Goal: Task Accomplishment & Management: Manage account settings

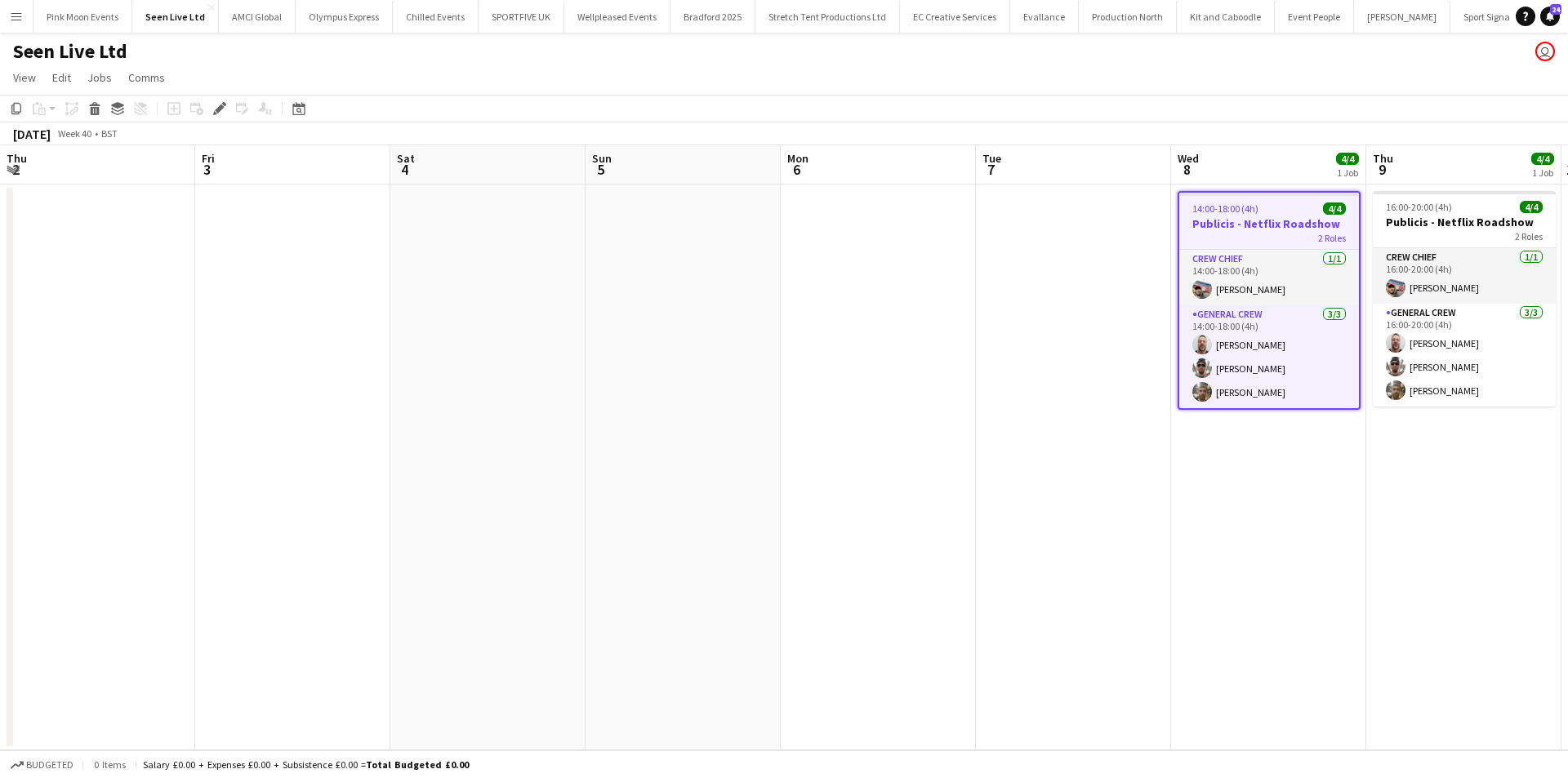
scroll to position [0, 562]
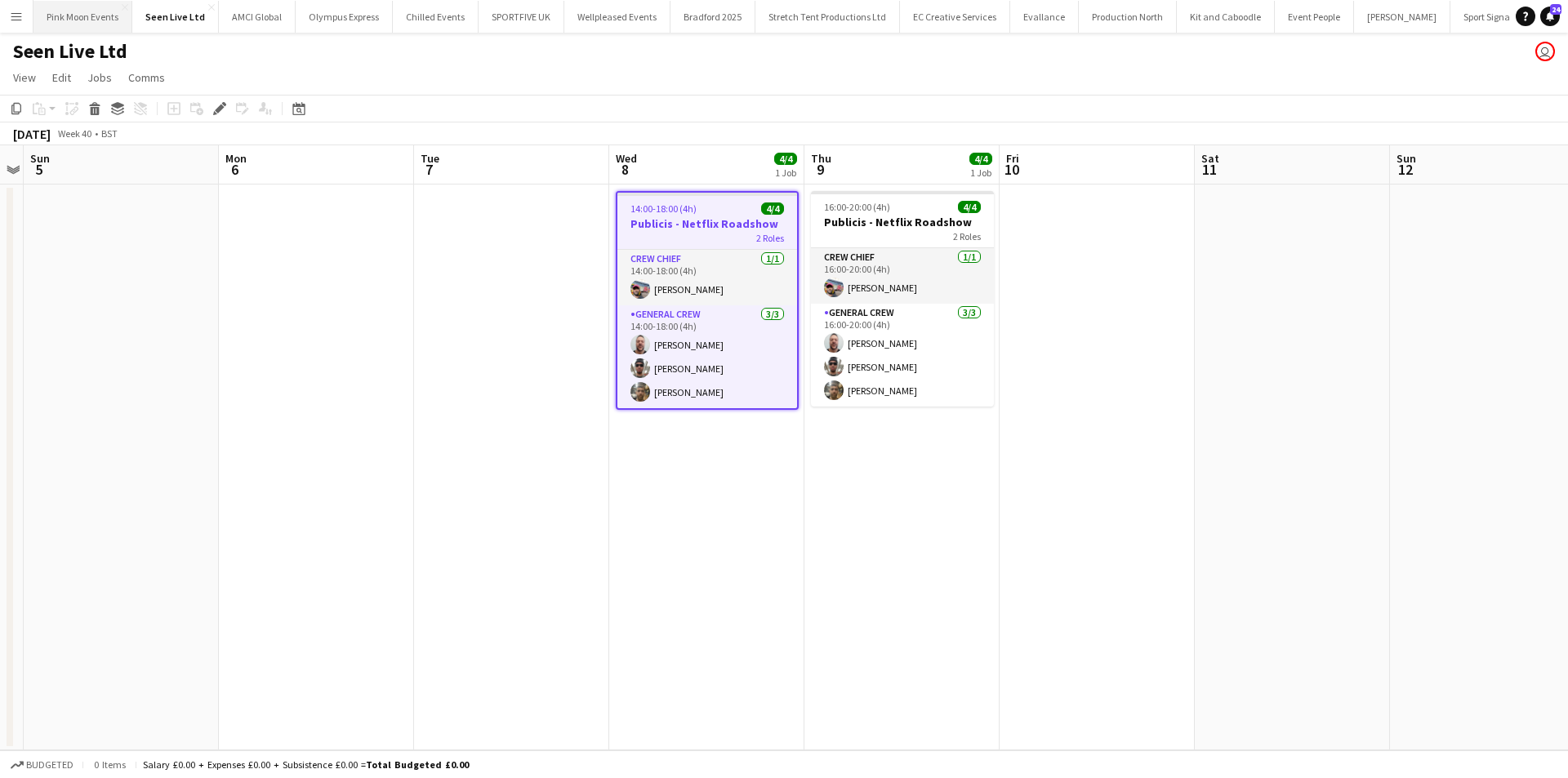
click at [76, 20] on button "Pink Moon Events Close" at bounding box center [83, 16] width 99 height 32
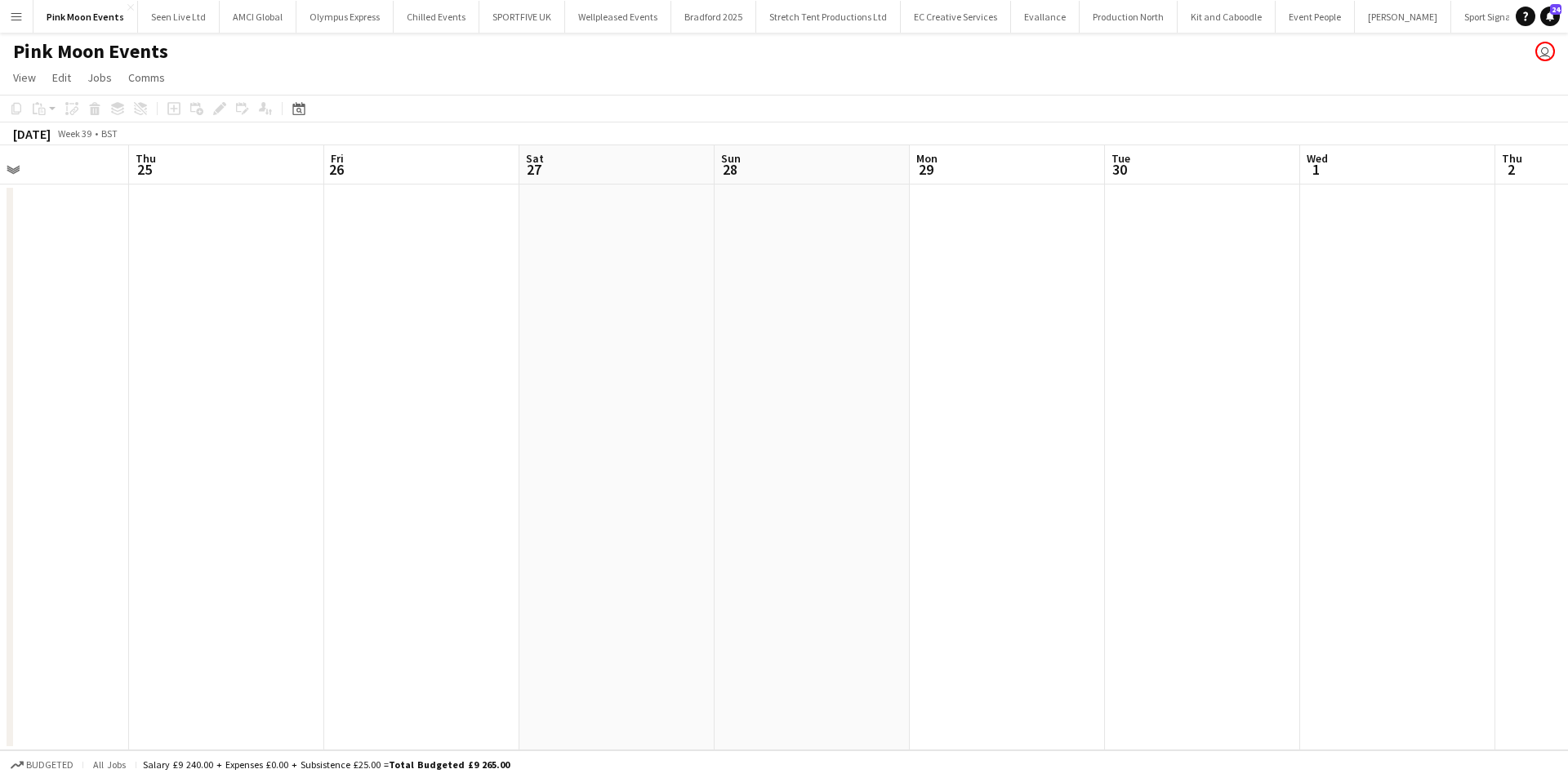
drag, startPoint x: 391, startPoint y: 513, endPoint x: 362, endPoint y: 509, distance: 29.3
click at [325, 513] on app-calendar-viewport "Sun 21 Mon 22 Tue 23 Wed 24 Thu 25 Fri 26 Sat 27 Sun 28 Mon 29 Tue 30 Wed 1 Thu…" at bounding box center [784, 448] width 1568 height 605
drag, startPoint x: 818, startPoint y: 505, endPoint x: 278, endPoint y: 510, distance: 540.0
click at [278, 510] on app-calendar-viewport "Sun 21 Mon 22 Tue 23 Wed 24 Thu 25 Fri 26 Sat 27 Sun 28 Mon 29 Tue 30 Wed 1 Thu…" at bounding box center [784, 448] width 1568 height 605
drag, startPoint x: 213, startPoint y: 476, endPoint x: 974, endPoint y: 495, distance: 761.2
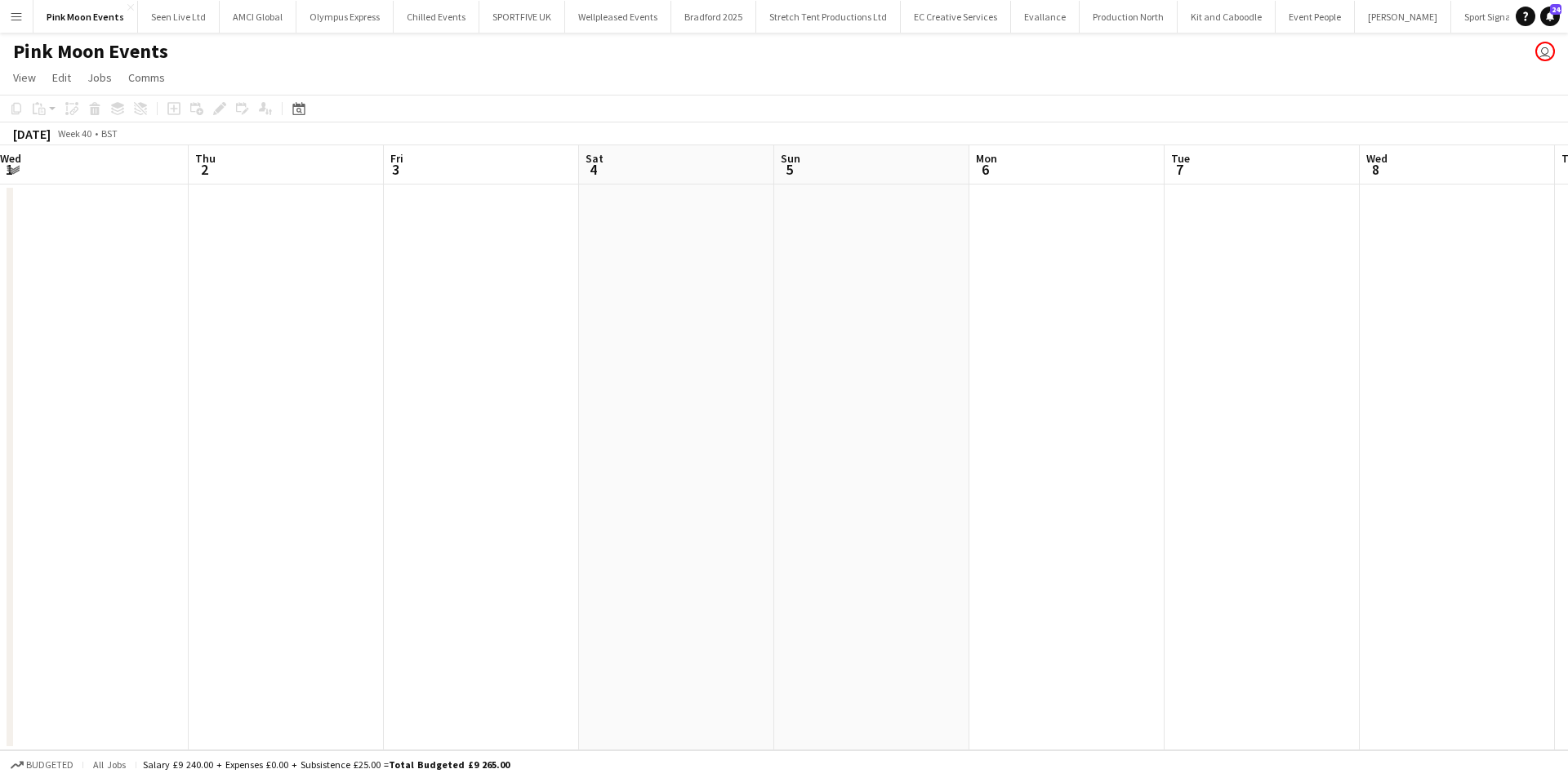
click at [133, 477] on app-calendar-viewport "Mon 29 Tue 30 Wed 1 Thu 2 Fri 3 Sat 4 Sun 5 Mon 6 Tue 7 Wed 8 Thu 9 Fri 10 Sat …" at bounding box center [784, 448] width 1568 height 605
drag, startPoint x: 1010, startPoint y: 495, endPoint x: 1059, endPoint y: 527, distance: 58.5
click at [349, 532] on app-calendar-viewport "Mon 29 Tue 30 Wed 1 Thu 2 Fri 3 Sat 4 Sun 5 Mon 6 Tue 7 Wed 8 Thu 9 Fri 10 Sat …" at bounding box center [784, 448] width 1568 height 605
drag, startPoint x: 479, startPoint y: 541, endPoint x: 685, endPoint y: 535, distance: 206.1
click at [481, 541] on app-calendar-viewport "Thu 2 Fri 3 Sat 4 Sun 5 Mon 6 Tue 7 Wed 8 Thu 9 Fri 10 Sat 11 Sun 12 Mon 13 Tue…" at bounding box center [784, 448] width 1568 height 605
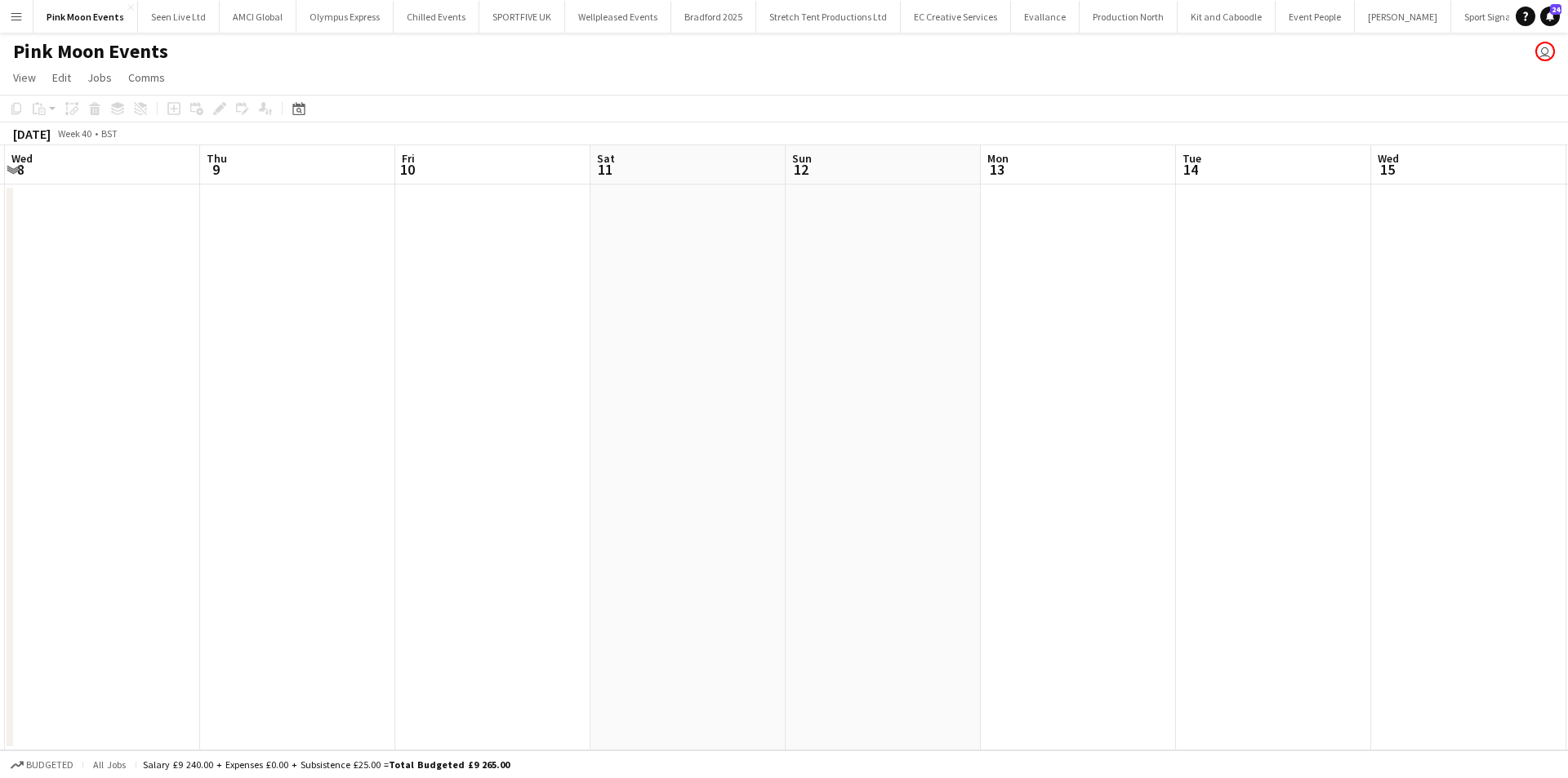
click at [375, 522] on app-calendar-viewport "Sun 5 Mon 6 Tue 7 Wed 8 Thu 9 Fri 10 Sat 11 Sun 12 Mon 13 Tue 14 Wed 15 Thu 16 …" at bounding box center [784, 448] width 1568 height 605
drag, startPoint x: 638, startPoint y: 514, endPoint x: 537, endPoint y: 526, distance: 101.7
click at [535, 526] on app-calendar-viewport "Fri 10 Sat 11 Sun 12 Mon 13 Tue 14 Wed 15 Thu 16 Fri 17 Sat 18 Sun 19 Mon 20 Tu…" at bounding box center [784, 448] width 1568 height 605
drag, startPoint x: 1110, startPoint y: 499, endPoint x: 667, endPoint y: 518, distance: 443.4
click at [649, 519] on app-calendar-viewport "Fri 10 Sat 11 Sun 12 Mon 13 Tue 14 Wed 15 Thu 16 Fri 17 Sat 18 Sun 19 Mon 20 Tu…" at bounding box center [784, 448] width 1568 height 605
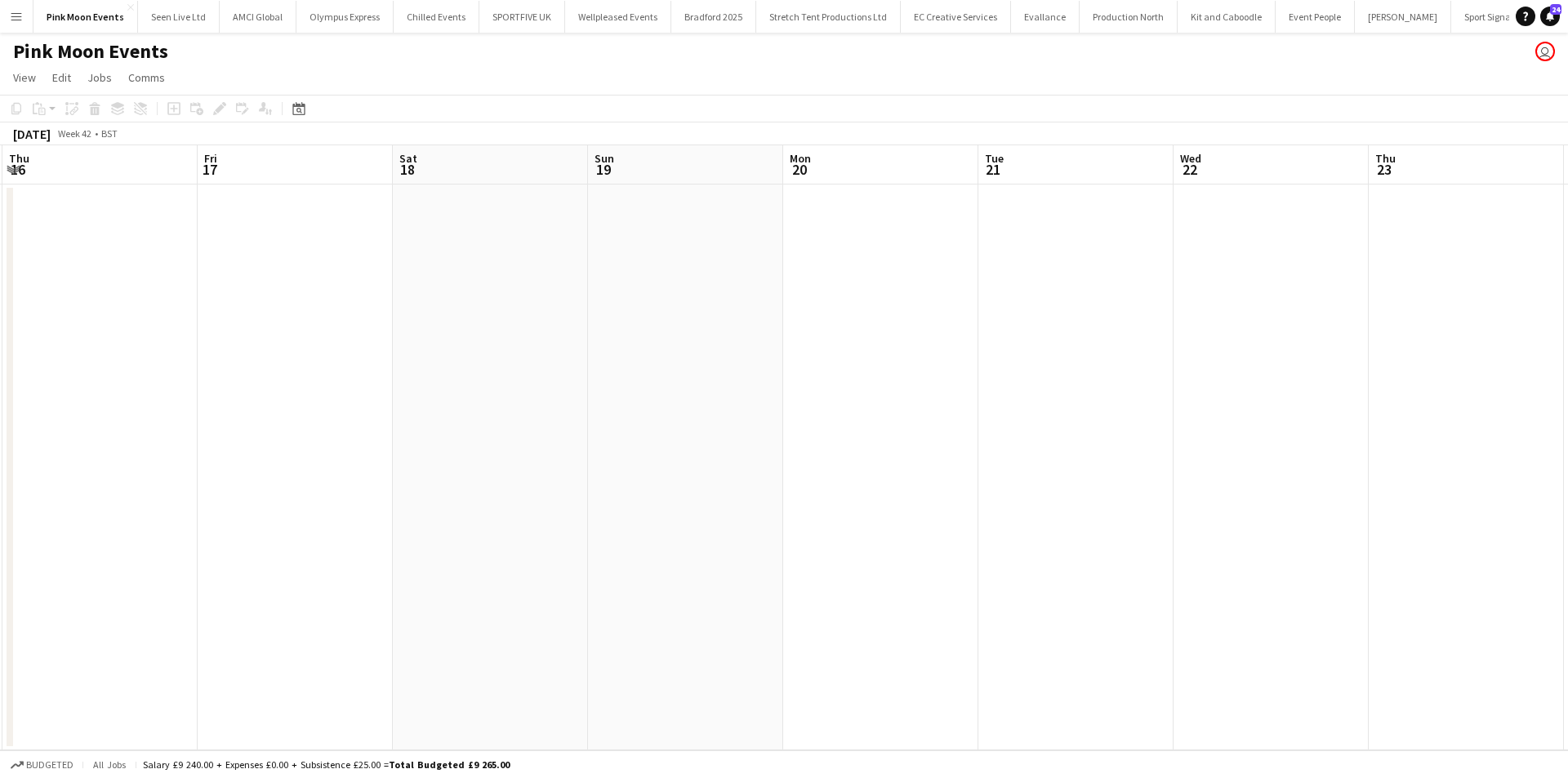
drag, startPoint x: 1018, startPoint y: 501, endPoint x: 704, endPoint y: 494, distance: 314.1
click at [548, 516] on app-calendar-viewport "Mon 13 Tue 14 Wed 15 Thu 16 Fri 17 Sat 18 Sun 19 Mon 20 Tue 21 Wed 22 Thu 23 Fr…" at bounding box center [784, 448] width 1568 height 605
drag, startPoint x: 772, startPoint y: 447, endPoint x: 560, endPoint y: 463, distance: 212.6
click at [527, 467] on app-calendar-viewport "Thu 16 Fri 17 Sat 18 Sun 19 Mon 20 Tue 21 Wed 22 Thu 23 Fri 24 Sat 25 Sun 26 Mo…" at bounding box center [784, 448] width 1568 height 605
drag, startPoint x: 568, startPoint y: 435, endPoint x: 394, endPoint y: 452, distance: 174.8
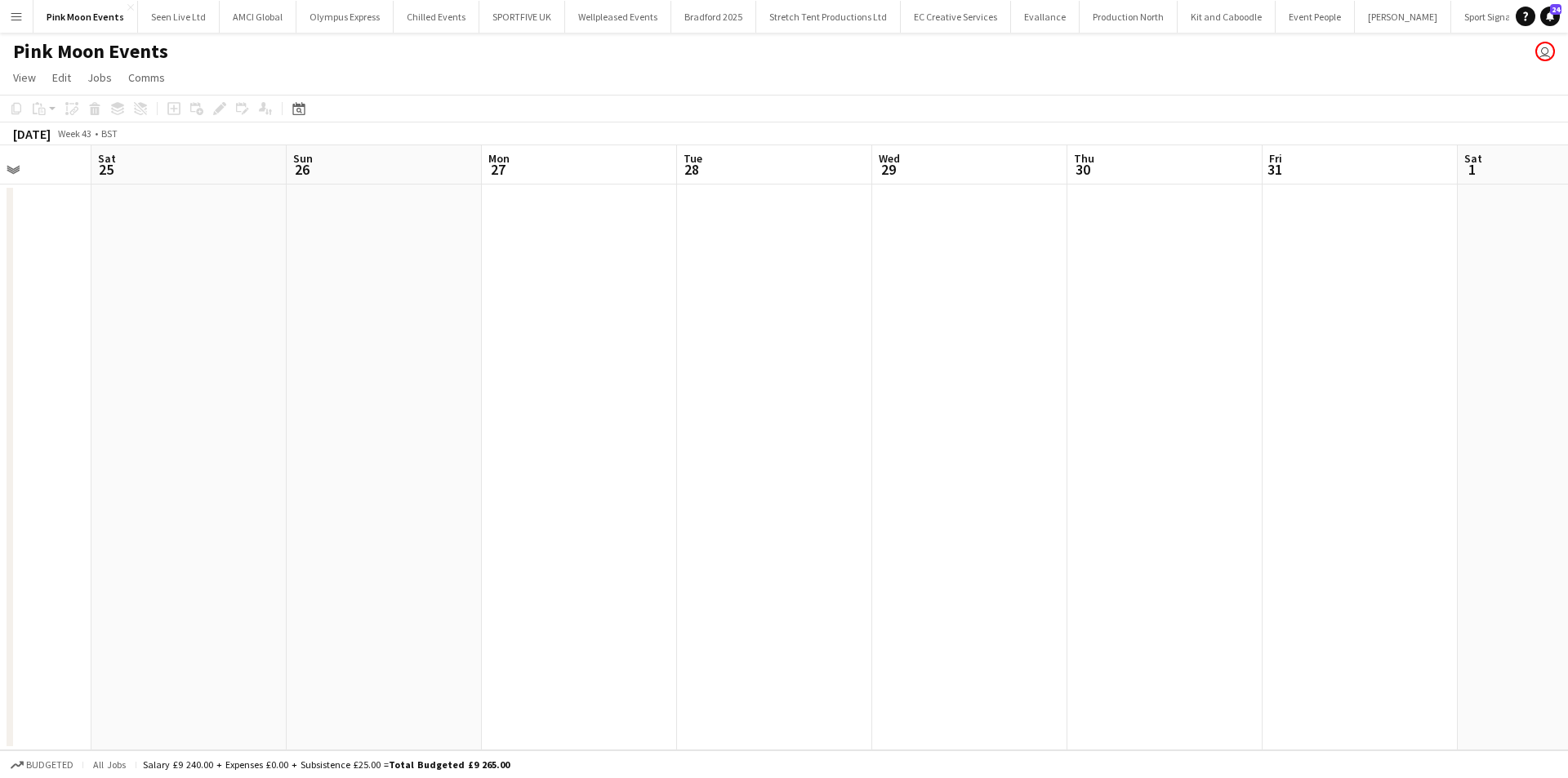
click at [394, 452] on app-calendar-viewport "Wed 22 Thu 23 Fri 24 Sat 25 Sun 26 Mon 27 Tue 28 Wed 29 Thu 30 Fri 31 Sat 1 Sun…" at bounding box center [784, 448] width 1568 height 605
drag, startPoint x: 447, startPoint y: 452, endPoint x: 1068, endPoint y: 415, distance: 622.1
click at [443, 455] on app-calendar-viewport "Fri 24 Sat 25 Sun 26 Mon 27 Tue 28 Wed 29 Thu 30 Fri 31 Sat 1 Sun 2 Mon 3 Tue 4…" at bounding box center [784, 448] width 1568 height 605
drag, startPoint x: 826, startPoint y: 442, endPoint x: 550, endPoint y: 487, distance: 279.6
click at [550, 487] on app-calendar-viewport "Sat 25 Sun 26 Mon 27 Tue 28 Wed 29 Thu 30 Fri 31 Sat 1 Sun 2 Mon 3 Tue 4 Wed 5 …" at bounding box center [784, 448] width 1568 height 605
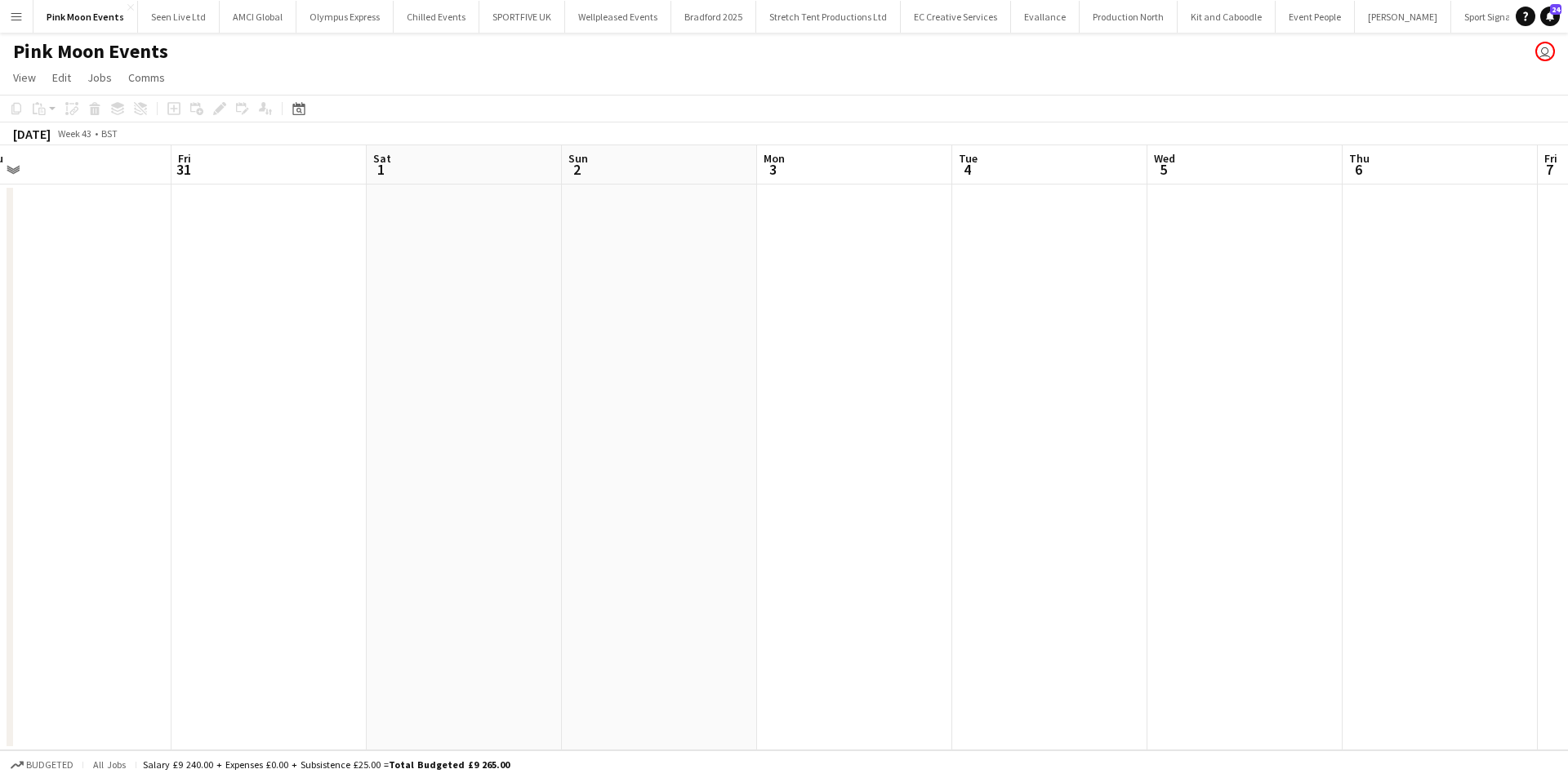
drag, startPoint x: 874, startPoint y: 456, endPoint x: 584, endPoint y: 480, distance: 291.0
click at [424, 509] on app-calendar-viewport "Mon 27 Tue 28 Wed 29 Thu 30 Fri 31 Sat 1 Sun 2 Mon 3 Tue 4 Wed 5 Thu 6 Fri 7 Sa…" at bounding box center [784, 448] width 1568 height 605
drag, startPoint x: 862, startPoint y: 483, endPoint x: 786, endPoint y: 482, distance: 76.0
click at [607, 532] on app-calendar-viewport "Wed 29 Thu 30 Fri 31 Sat 1 Sun 2 Mon 3 Tue 4 Wed 5 Thu 6 Fri 7 Sat 8 Sun 9 Mon …" at bounding box center [784, 448] width 1568 height 605
drag, startPoint x: 529, startPoint y: 506, endPoint x: 598, endPoint y: 526, distance: 71.8
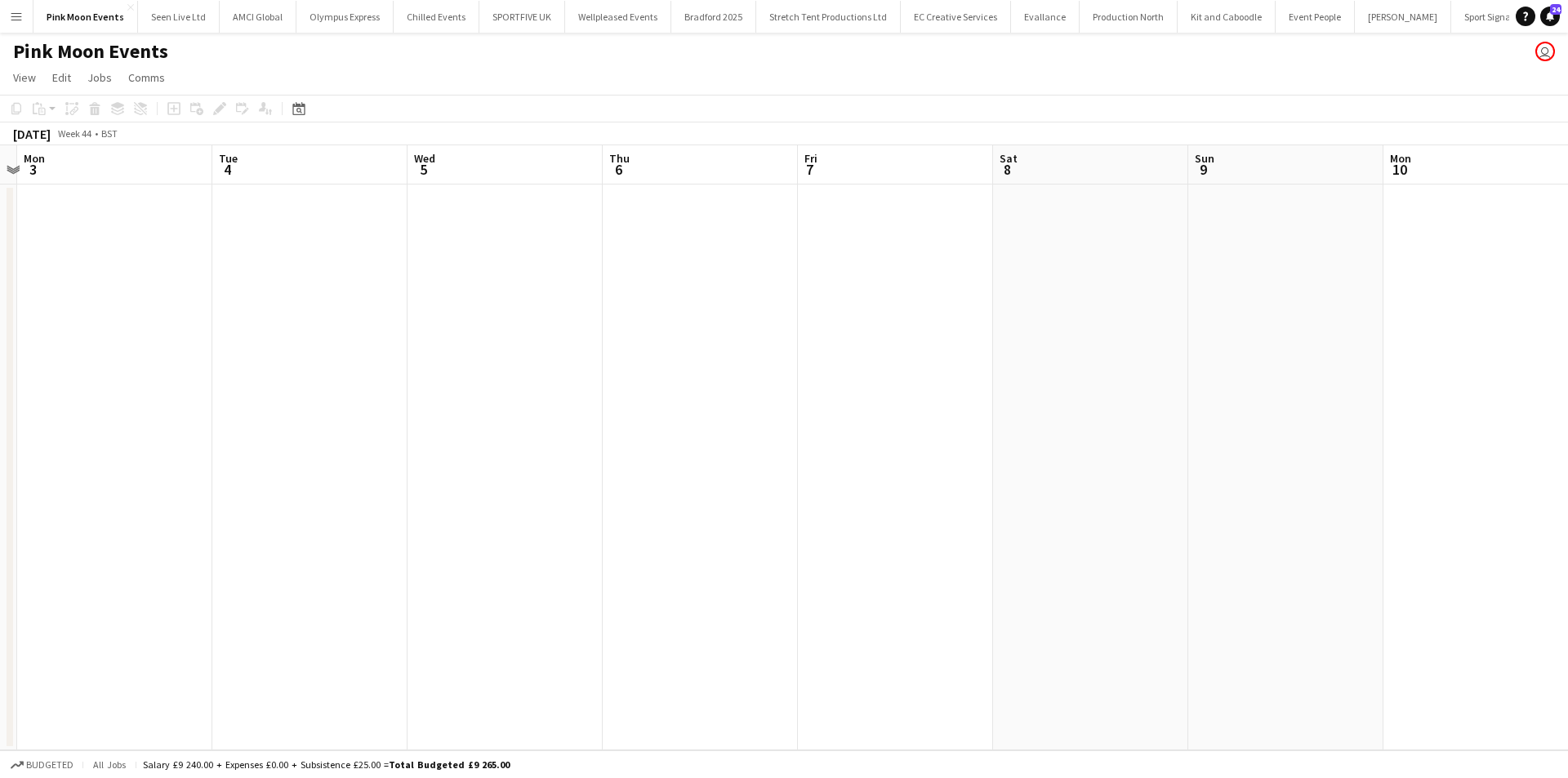
click at [467, 528] on app-calendar-viewport "Fri 31 Sat 1 Sun 2 Mon 3 Tue 4 Wed 5 Thu 6 Fri 7 Sat 8 Sun 9 Mon 10 Tue 11 Wed …" at bounding box center [784, 448] width 1568 height 605
drag, startPoint x: 529, startPoint y: 487, endPoint x: 556, endPoint y: 486, distance: 27.0
click at [532, 487] on app-calendar-viewport "Mon 3 Tue 4 Wed 5 Thu 6 Fri 7 Sat 8 Sun 9 Mon 10 Tue 11 Wed 12 Thu 13 Fri 14 Sa…" at bounding box center [784, 448] width 1568 height 605
click at [642, 454] on app-calendar-viewport "Fri 7 Sat 8 Sun 9 Mon 10 Tue 11 Wed 12 Thu 13 Fri 14 Sat 15 Sun 16 Mon 17 Tue 1…" at bounding box center [784, 448] width 1568 height 605
drag, startPoint x: 976, startPoint y: 317, endPoint x: 694, endPoint y: 391, distance: 291.5
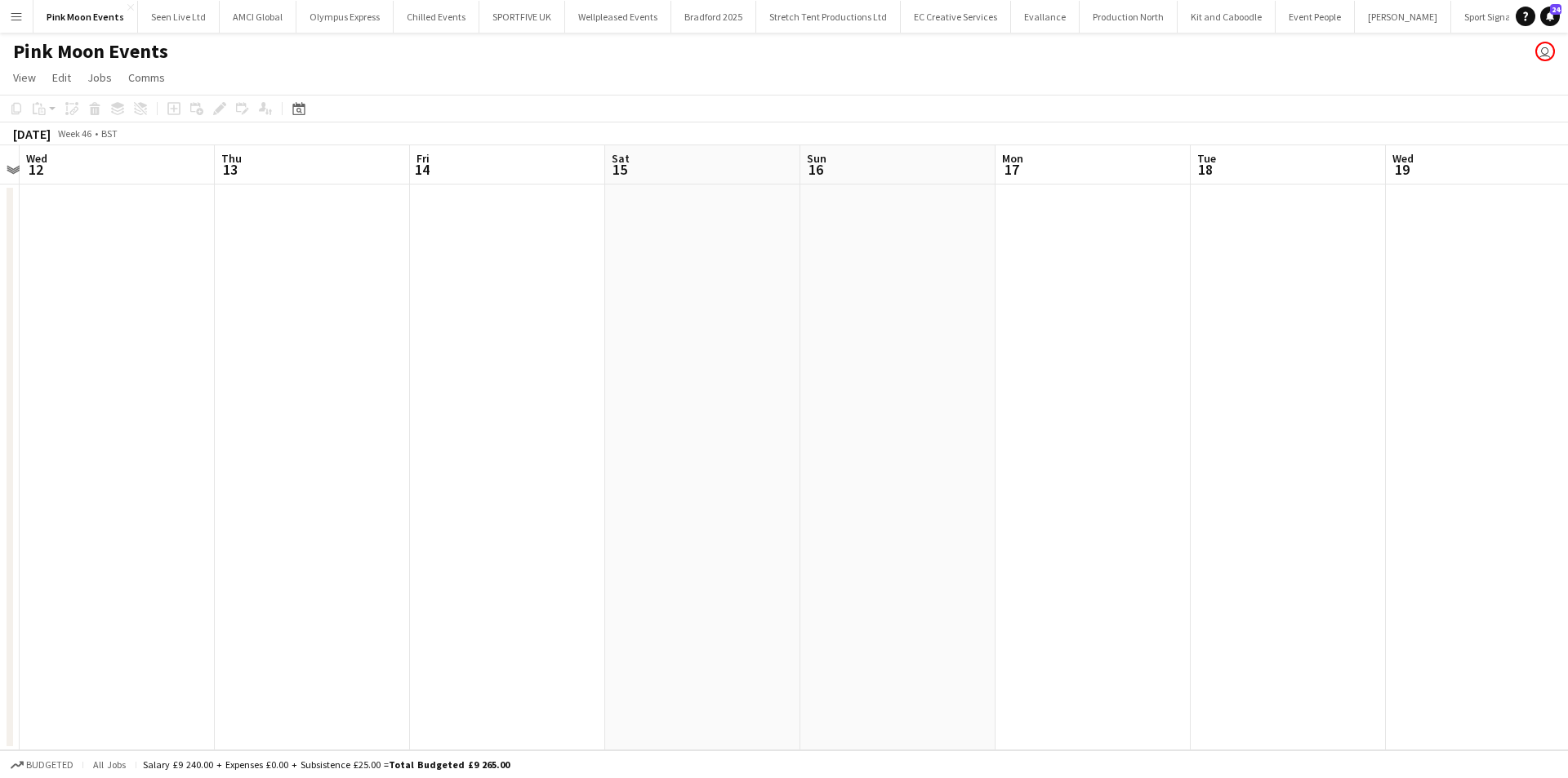
click at [551, 410] on app-calendar-viewport "Sun 9 Mon 10 Tue 11 Wed 12 Thu 13 Fri 14 Sat 15 Sun 16 Mon 17 Tue 18 Wed 19 Thu…" at bounding box center [784, 448] width 1568 height 605
drag, startPoint x: 651, startPoint y: 352, endPoint x: 861, endPoint y: 313, distance: 213.6
click at [566, 400] on app-calendar-viewport "Tue 11 Wed 12 Thu 13 Fri 14 Sat 15 Sun 16 Mon 17 Tue 18 Wed 19 Thu 20 Fri 21 Sa…" at bounding box center [784, 448] width 1568 height 605
drag, startPoint x: 672, startPoint y: 328, endPoint x: 556, endPoint y: 352, distance: 118.5
click at [559, 351] on app-calendar-viewport "Tue 11 Wed 12 Thu 13 Fri 14 Sat 15 Sun 16 Mon 17 Tue 18 Wed 19 Thu 20 Fri 21 Sa…" at bounding box center [784, 448] width 1568 height 605
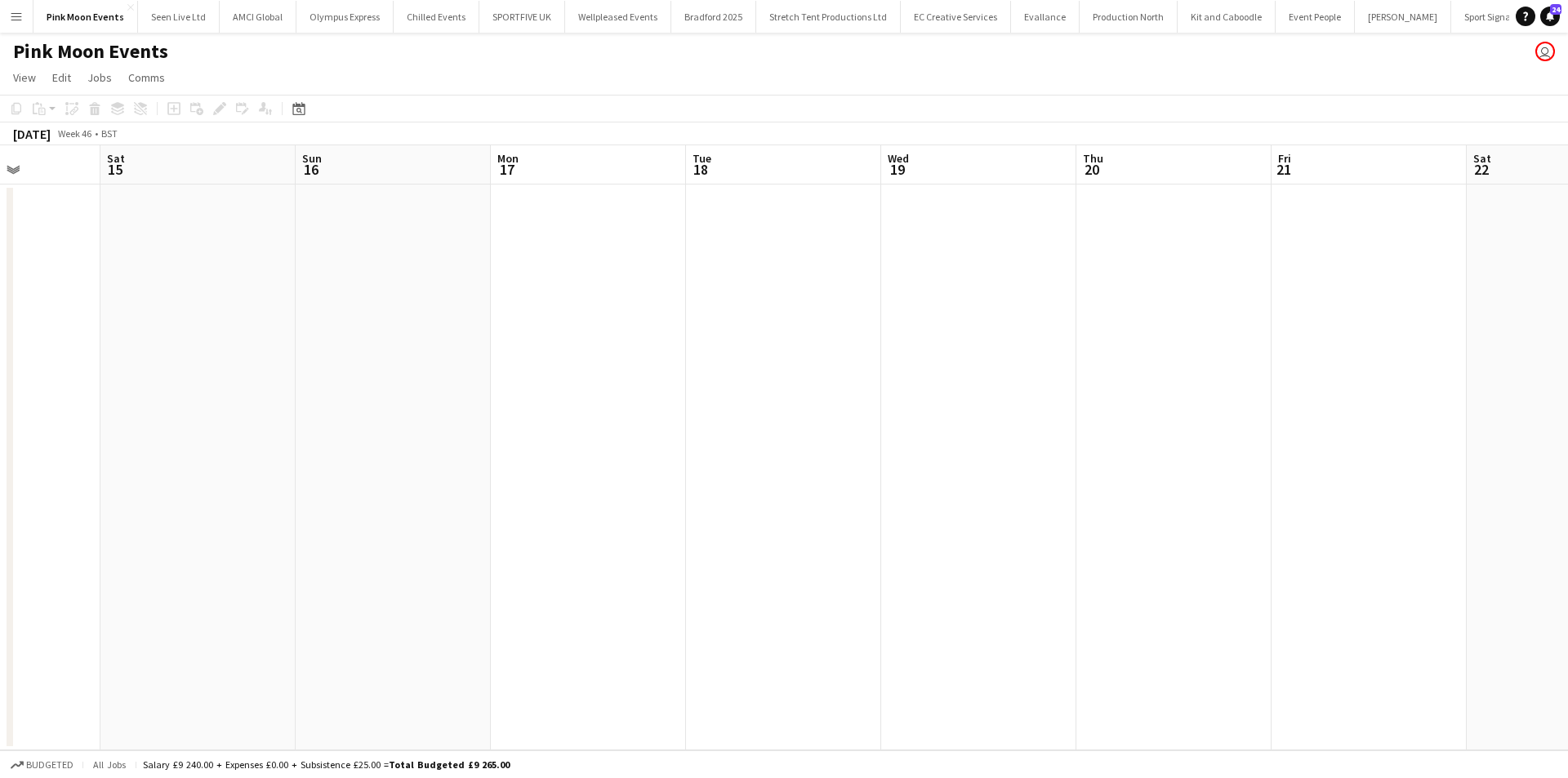
drag, startPoint x: 791, startPoint y: 324, endPoint x: 896, endPoint y: 407, distance: 133.8
click at [1280, 313] on app-calendar-viewport "Wed 12 Thu 13 Fri 14 Sat 15 Sun 16 Mon 17 Tue 18 Wed 19 Thu 20 Fri 21 Sat 22 Su…" at bounding box center [784, 448] width 1568 height 605
click at [1409, 297] on app-calendar-viewport "Sun 9 Mon 10 Tue 11 Wed 12 Thu 13 Fri 14 Sat 15 Sun 16 Mon 17 Tue 18 Wed 19 Thu…" at bounding box center [784, 448] width 1568 height 605
drag, startPoint x: 1025, startPoint y: 340, endPoint x: 740, endPoint y: 430, distance: 298.9
click at [1201, 340] on app-calendar-viewport "Sun 2 Mon 3 Tue 4 Wed 5 Thu 6 Fri 7 Sat 8 Sun 9 Mon 10 Tue 11 Wed 12 Thu 13 Fri…" at bounding box center [784, 448] width 1568 height 605
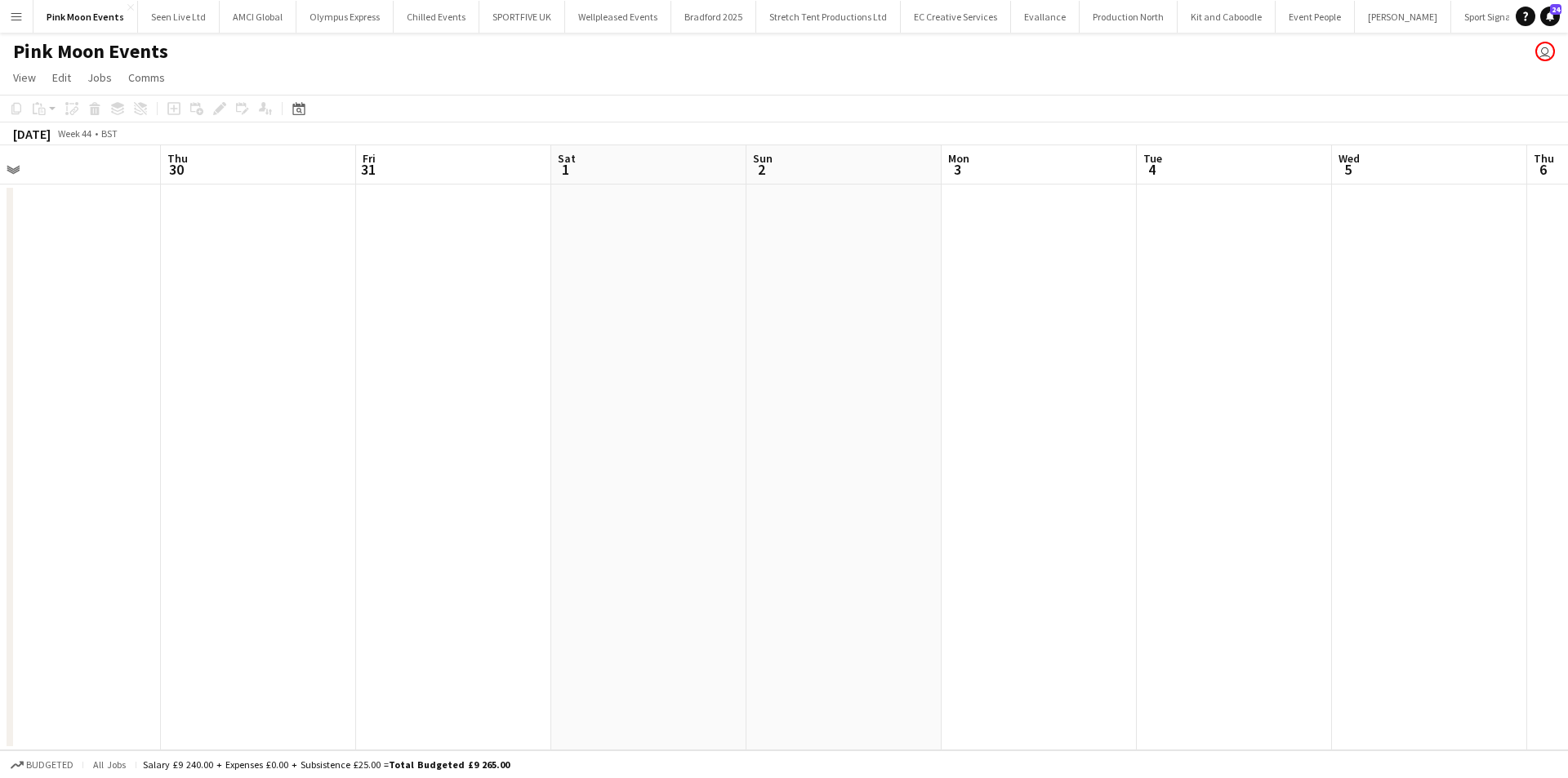
scroll to position [0, 425]
click at [1505, 281] on app-calendar-viewport "Tue 28 Wed 29 Thu 30 Fri 31 Sat 1 Sun 2 Mon 3 Tue 4 Wed 5 Thu 6 Fri 7 Sat 8 Sun…" at bounding box center [784, 448] width 1568 height 605
drag, startPoint x: 202, startPoint y: 458, endPoint x: 1340, endPoint y: 372, distance: 1141.2
click at [1326, 372] on app-calendar-viewport "Thu 23 Fri 24 Sat 25 Sun 26 Mon 27 Tue 28 Wed 29 Thu 30 Fri 31 Sat 1 Sun 2 Mon …" at bounding box center [784, 448] width 1568 height 605
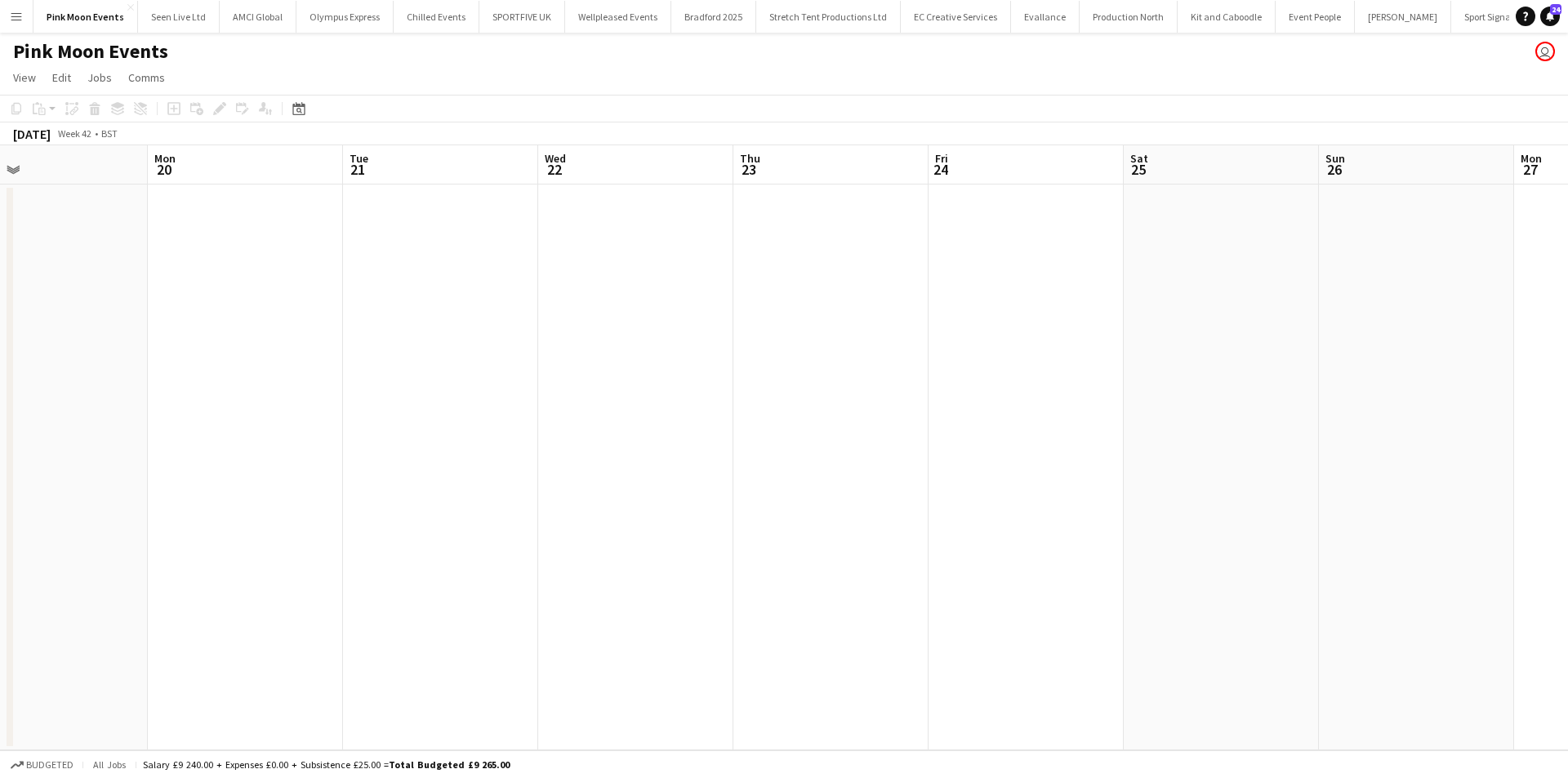
drag, startPoint x: 217, startPoint y: 536, endPoint x: 1264, endPoint y: 535, distance: 1047.0
click at [1236, 535] on app-calendar-viewport "Fri 17 Sat 18 Sun 19 Mon 20 Tue 21 Wed 22 Thu 23 Fri 24 Sat 25 Sun 26 Mon 27 Tu…" at bounding box center [784, 448] width 1568 height 605
drag, startPoint x: 1367, startPoint y: 551, endPoint x: 530, endPoint y: 566, distance: 837.1
click at [1567, 528] on html "Menu Boards Boards Boards All jobs Status Workforce Workforce My Workforce Recr…" at bounding box center [784, 389] width 1568 height 778
drag, startPoint x: 776, startPoint y: 552, endPoint x: 556, endPoint y: 555, distance: 220.0
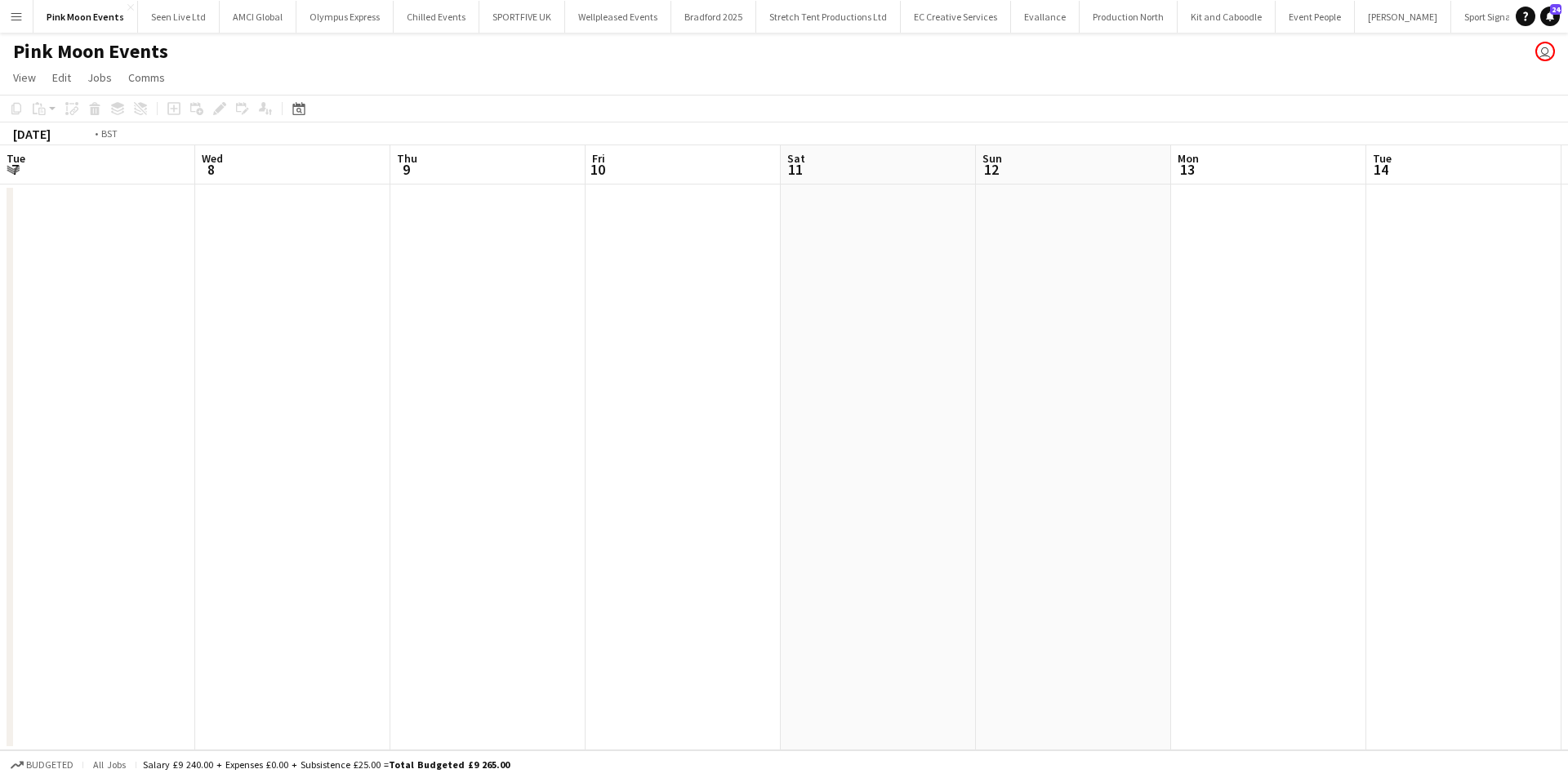
click at [1390, 552] on app-calendar-viewport "Sun 5 Mon 6 Tue 7 Wed 8 Thu 9 Fri 10 Sat 11 Sun 12 Mon 13 Tue 14 Wed 15 Thu 16 …" at bounding box center [784, 448] width 1568 height 605
click at [1317, 461] on app-calendar-viewport "Wed 1 Thu 2 Fri 3 Sat 4 Sun 5 Mon 6 Tue 7 Wed 8 Thu 9 Fri 10 Sat 11 Sun 12 Mon …" at bounding box center [784, 448] width 1568 height 605
drag, startPoint x: 917, startPoint y: 510, endPoint x: 1016, endPoint y: 554, distance: 108.3
click at [1409, 457] on app-calendar-viewport "Thu 25 Fri 26 Sat 27 Sun 28 Mon 29 Tue 30 Wed 1 Thu 2 Fri 3 Sat 4 Sun 5 Mon 6 T…" at bounding box center [784, 448] width 1568 height 605
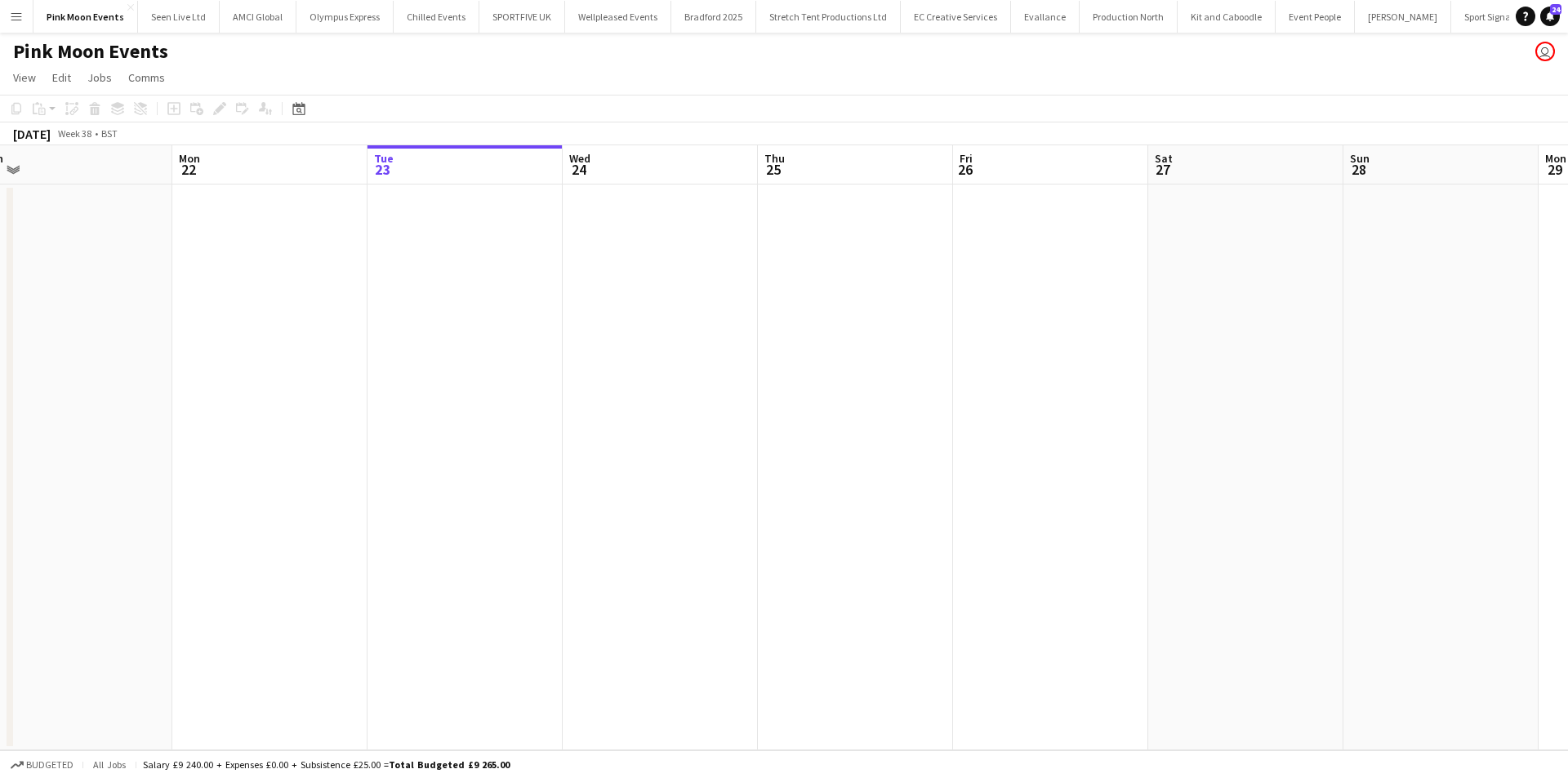
click at [1049, 552] on app-calendar-viewport "Fri 19 Sat 20 Sun 21 Mon 22 Tue 23 Wed 24 Thu 25 Fri 26 Sat 27 Sun 28 Mon 29 Tu…" at bounding box center [784, 448] width 1568 height 605
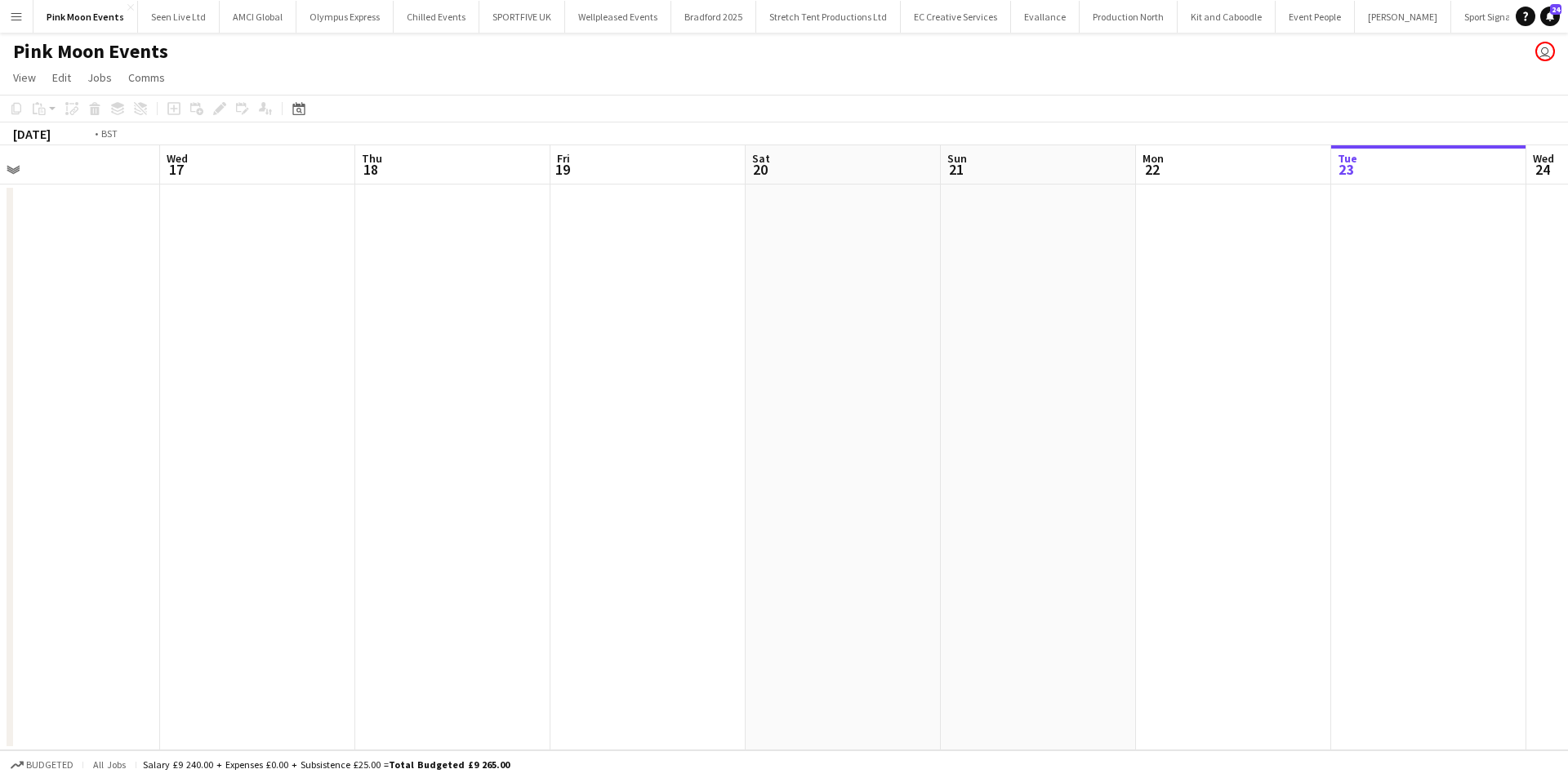
drag, startPoint x: 225, startPoint y: 601, endPoint x: 1001, endPoint y: 613, distance: 776.1
click at [1123, 589] on app-calendar-viewport "Sun 14 Mon 15 Tue 16 Wed 17 Thu 18 Fri 19 Sat 20 Sun 21 Mon 22 Tue 23 Wed 24 Th…" at bounding box center [784, 448] width 1568 height 605
drag, startPoint x: 923, startPoint y: 592, endPoint x: 1267, endPoint y: 598, distance: 344.1
click at [1313, 592] on app-calendar-viewport "Tue 9 Wed 10 Thu 11 Fri 12 Sat 13 Sun 14 Mon 15 Tue 16 Wed 17 Thu 18 Fri 19 Sat…" at bounding box center [784, 448] width 1568 height 605
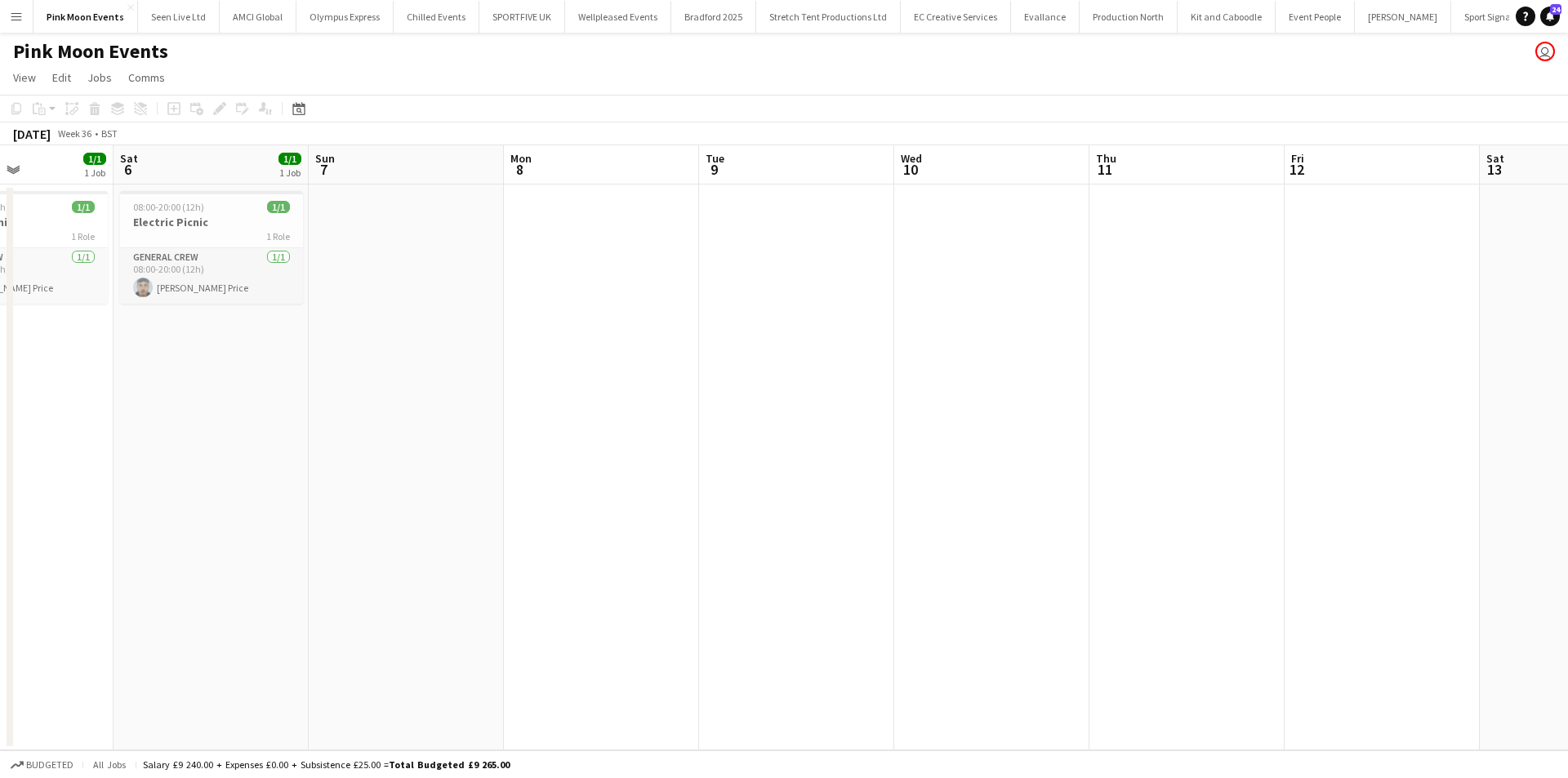
drag, startPoint x: 1237, startPoint y: 546, endPoint x: 1293, endPoint y: 543, distance: 56.1
click at [1275, 545] on app-calendar-viewport "Wed 3 2/2 1 Job Thu 4 2/2 1 Job Fri 5 1/1 1 Job Sat 6 1/1 1 Job Sun 7 Mon 8 Tue…" at bounding box center [784, 448] width 1568 height 605
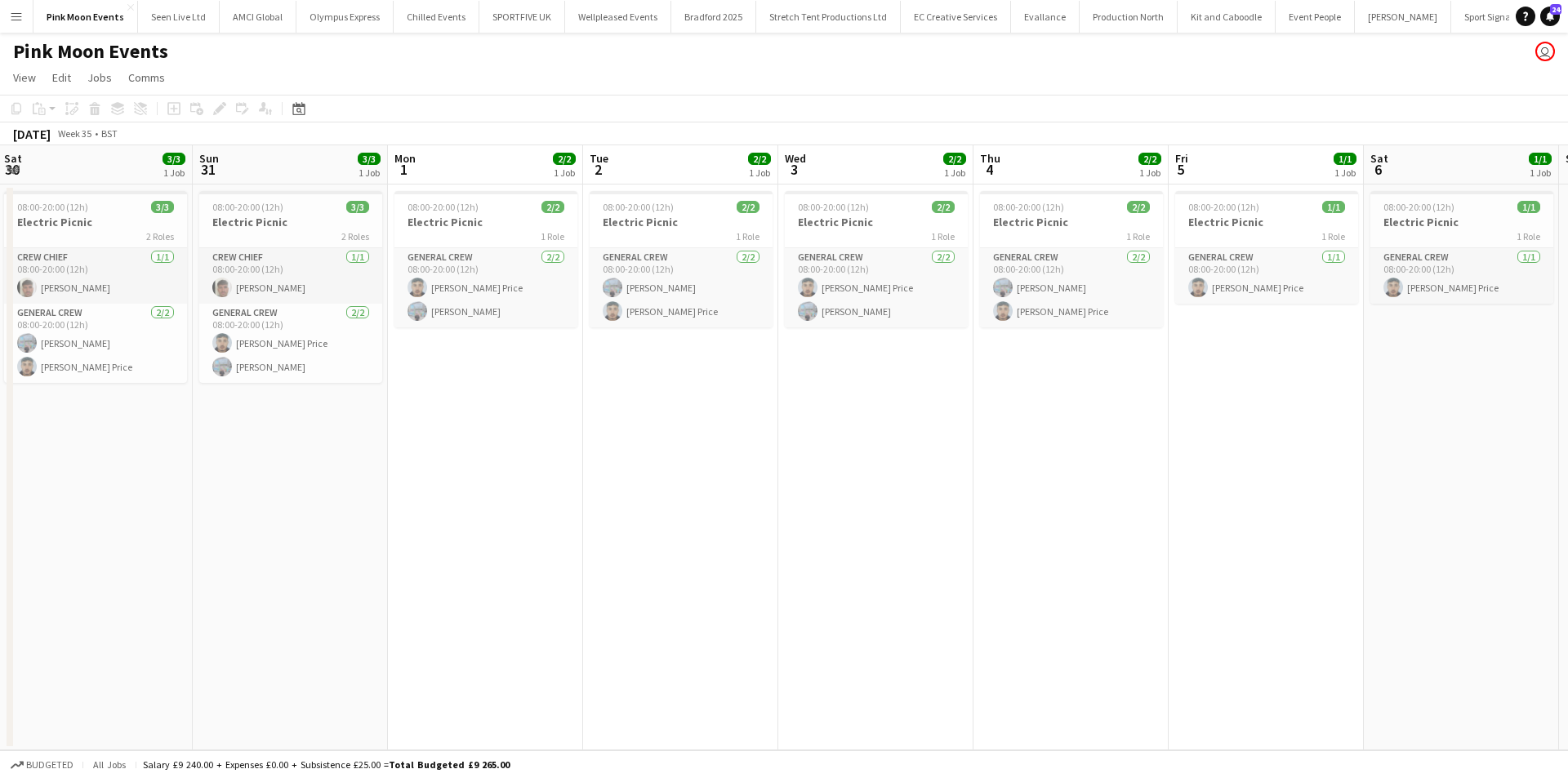
drag, startPoint x: 1146, startPoint y: 544, endPoint x: 1160, endPoint y: 546, distance: 14.1
click at [1169, 543] on app-calendar-viewport "Thu 28 Fri 29 Sat 30 3/3 1 Job Sun 31 3/3 1 Job Mon 1 2/2 1 Job Tue 2 2/2 1 Job…" at bounding box center [784, 448] width 1568 height 605
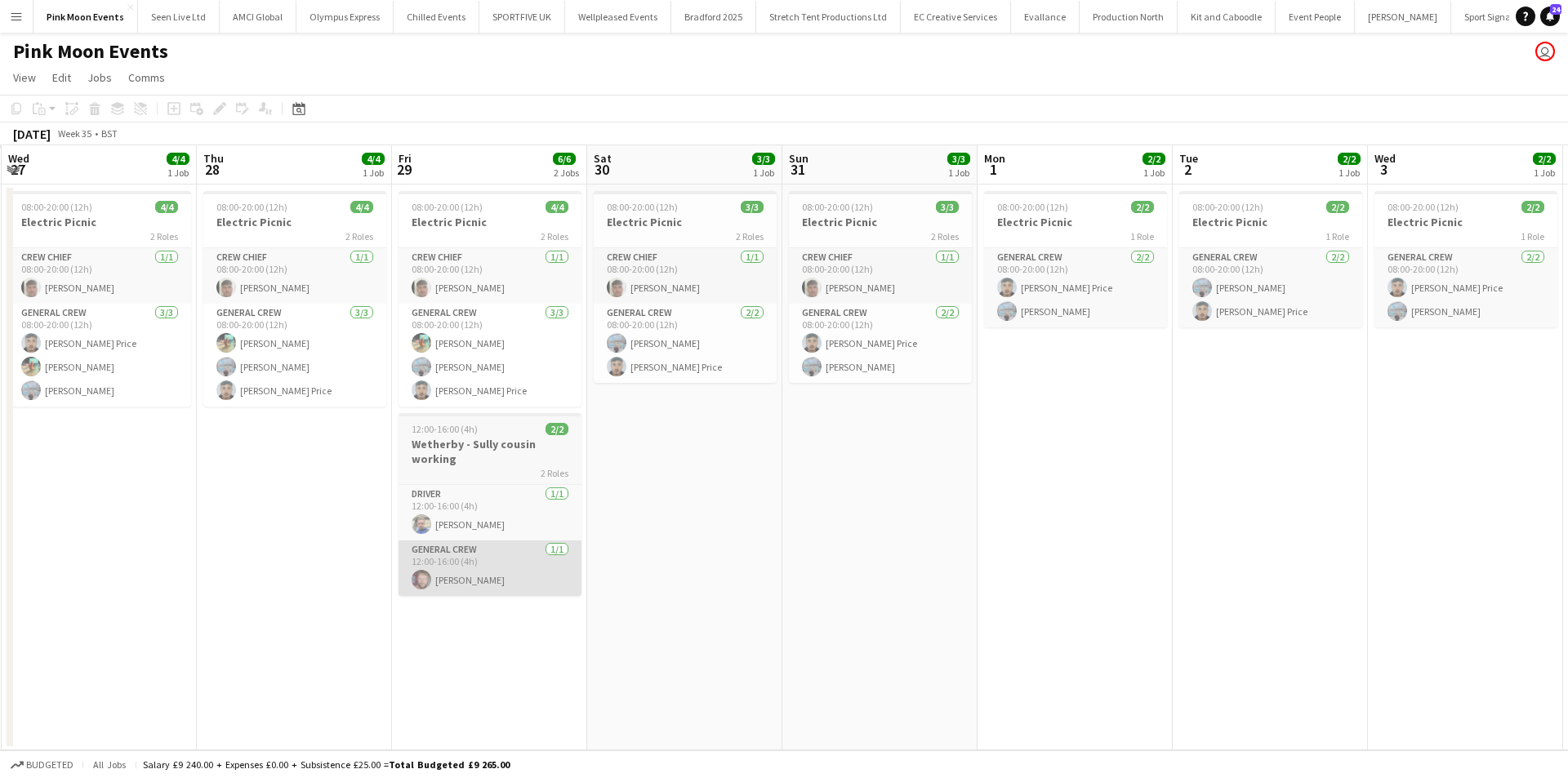
drag
click at [1072, 545] on app-calendar-viewport "Mon 25 Tue 26 Wed 27 4/4 1 Job Thu 28 4/4 1 Job Fri 29 6/6 2 Jobs Sat 30 3/3 1 …" at bounding box center [784, 448] width 1568 height 605
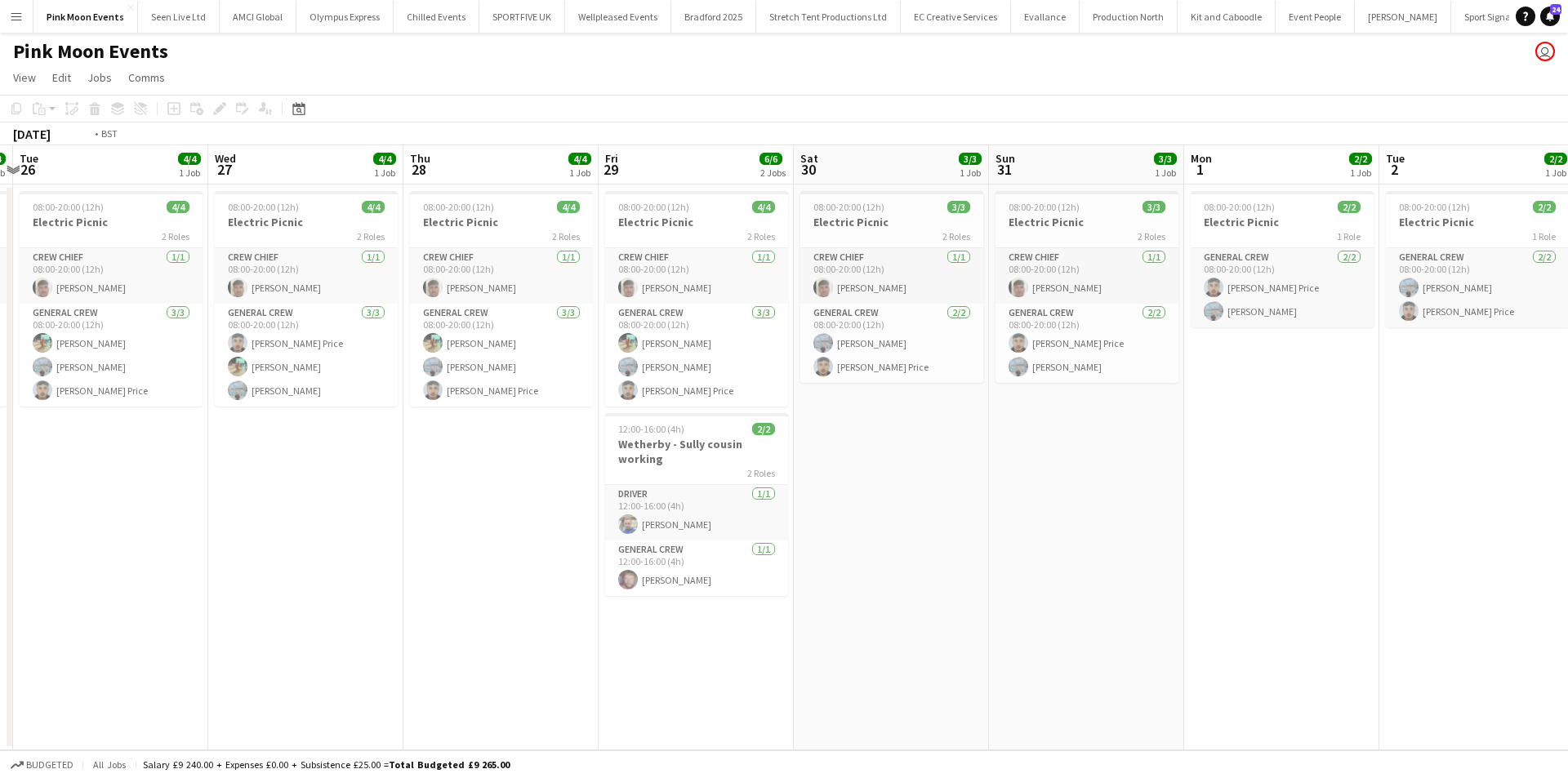
click at [895, 541] on app-calendar-viewport "Sat 23 4/4 1 Job Sun 24 4/4 1 Job Mon 25 4/4 1 Job Tue 26 4/4 1 Job Wed 27 4/4 …" at bounding box center [784, 448] width 1568 height 605
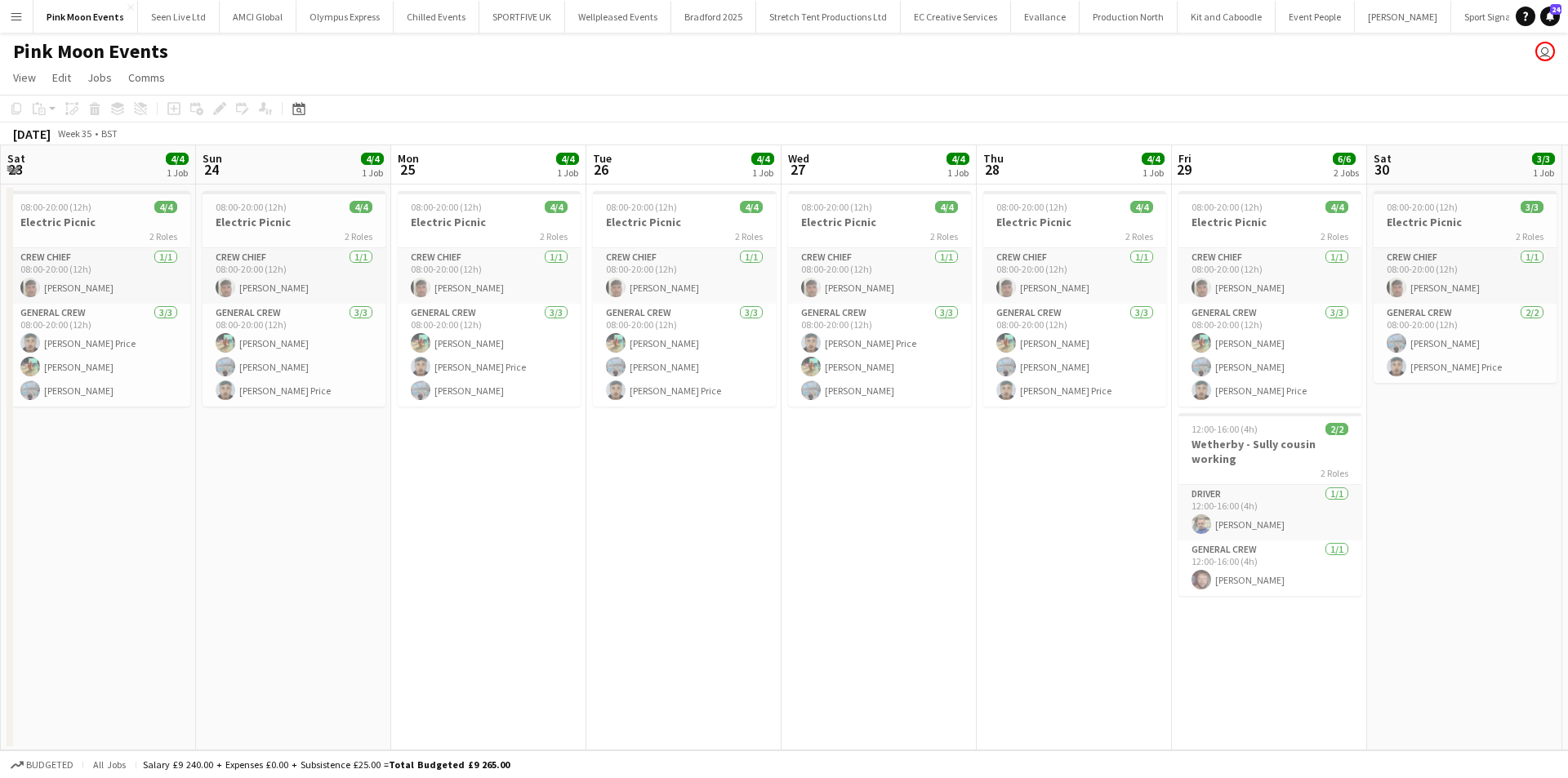
click at [780, 542] on app-calendar-viewport "Thu 21 Fri 22 4/4 1 Job Sat 23 4/4 1 Job Sun 24 4/4 1 Job Mon 25 4/4 1 Job Tue …" at bounding box center [784, 448] width 1568 height 605
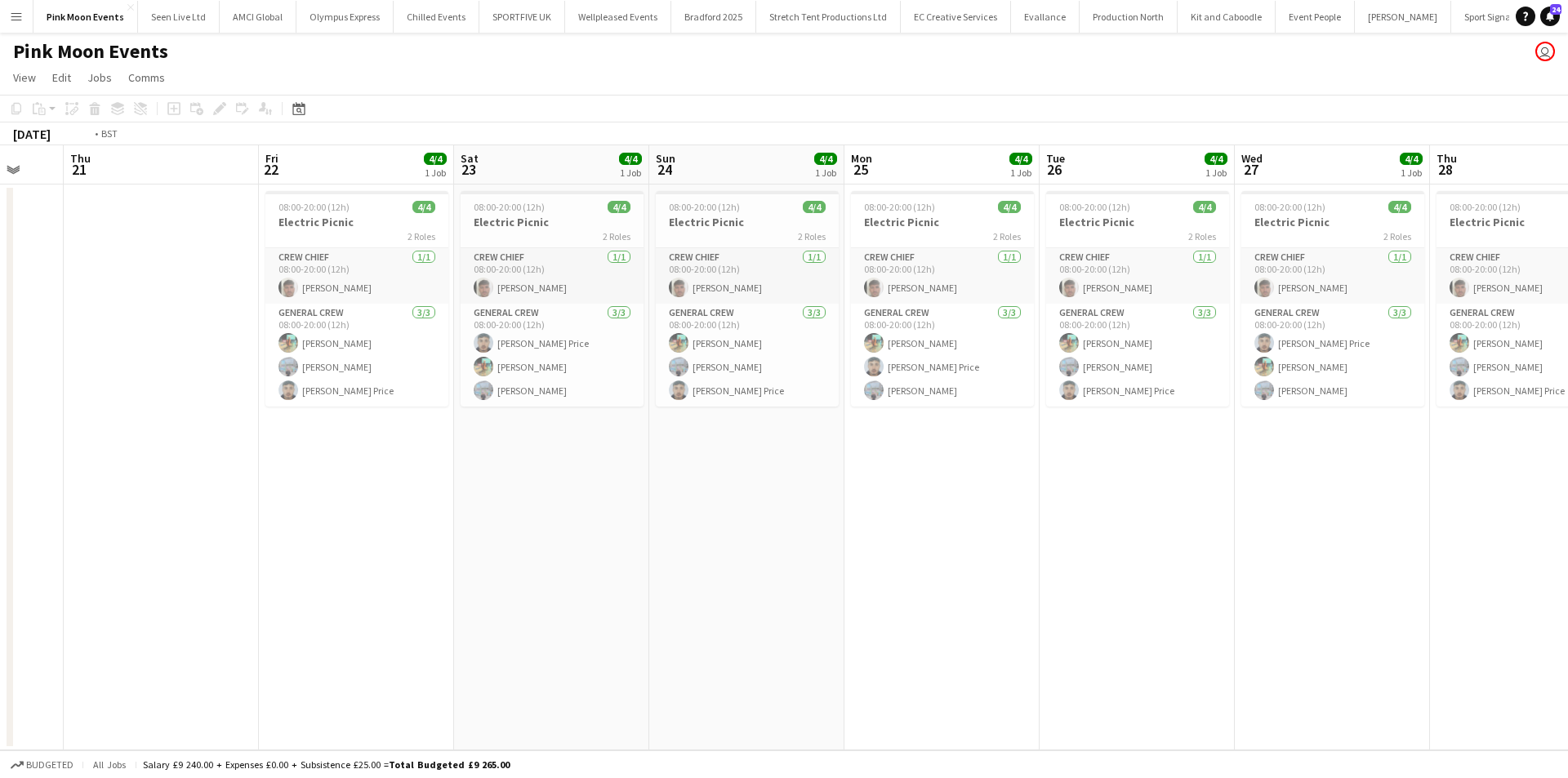
click at [1099, 543] on app-calendar-viewport "Mon 18 Tue 19 Wed 20 Thu 21 Fri 22 4/4 1 Job Sat 23 4/4 1 Job Sun 24 4/4 1 Job …" at bounding box center [784, 448] width 1568 height 605
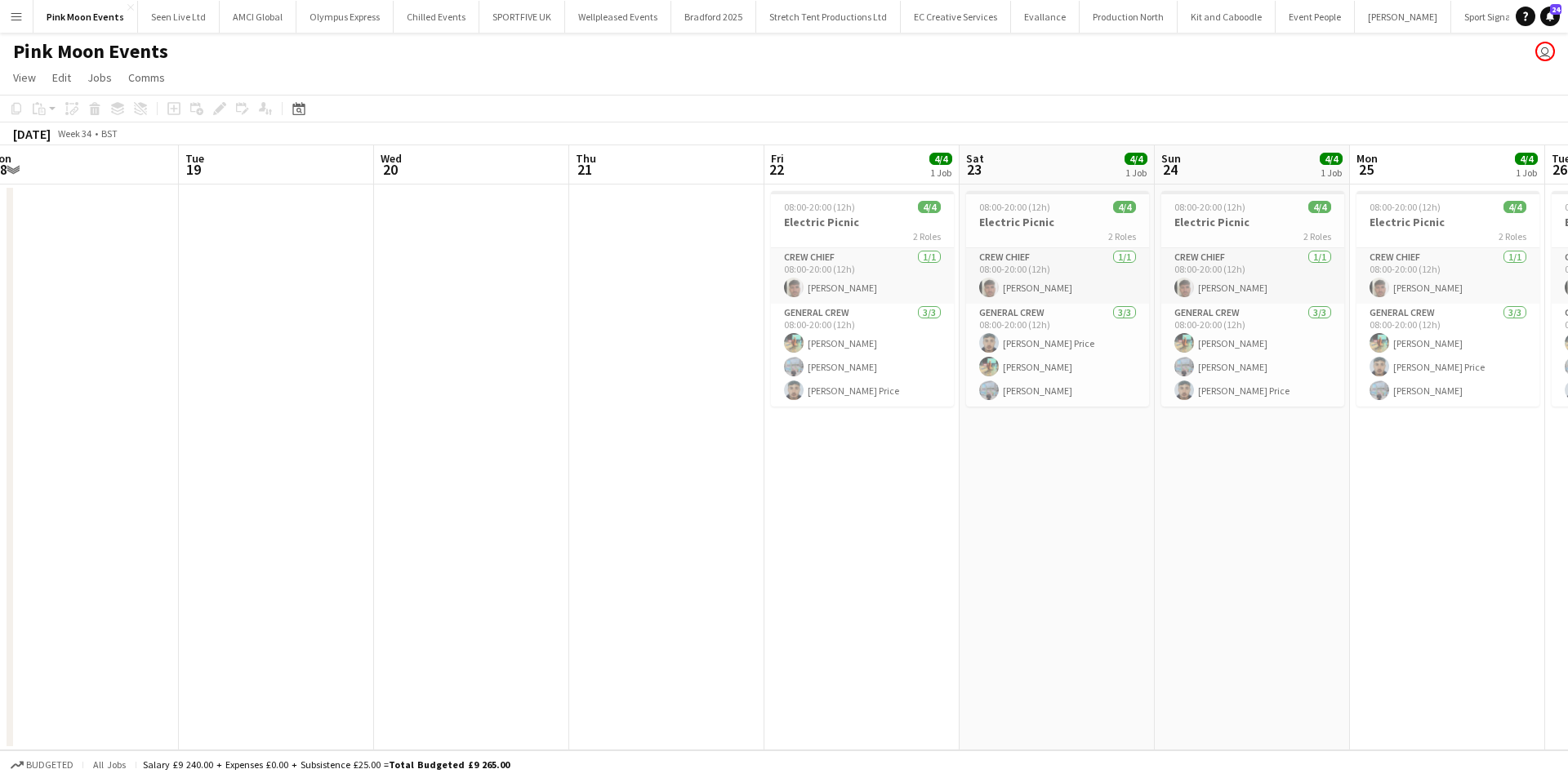
click at [681, 568] on app-calendar-viewport "Fri 15 Sat 16 Sun 17 Mon 18 Tue 19 Wed 20 Thu 21 Fri 22 4/4 1 Job Sat 23 4/4 1 …" at bounding box center [784, 448] width 1568 height 605
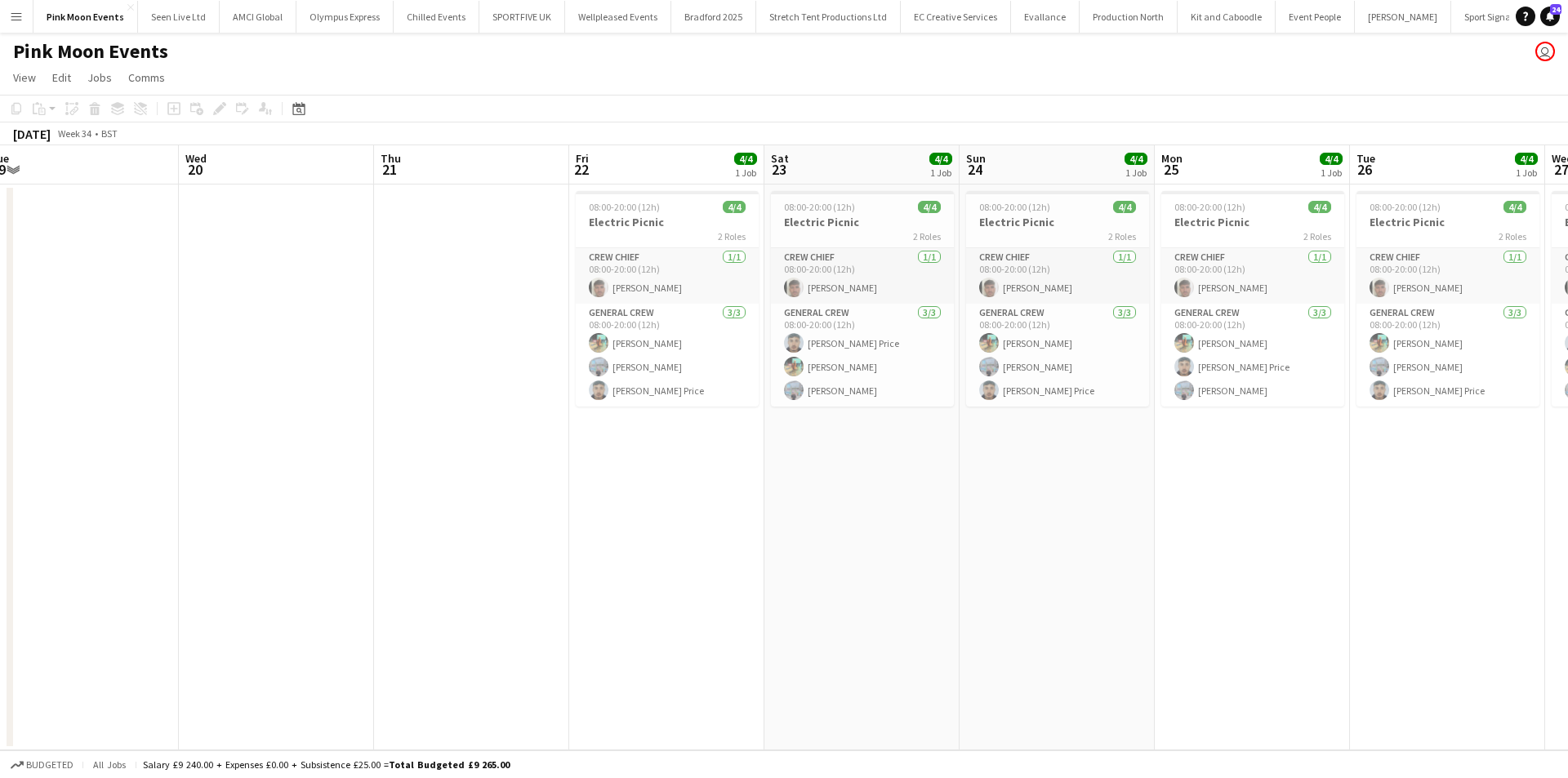
scroll to position [0, 617]
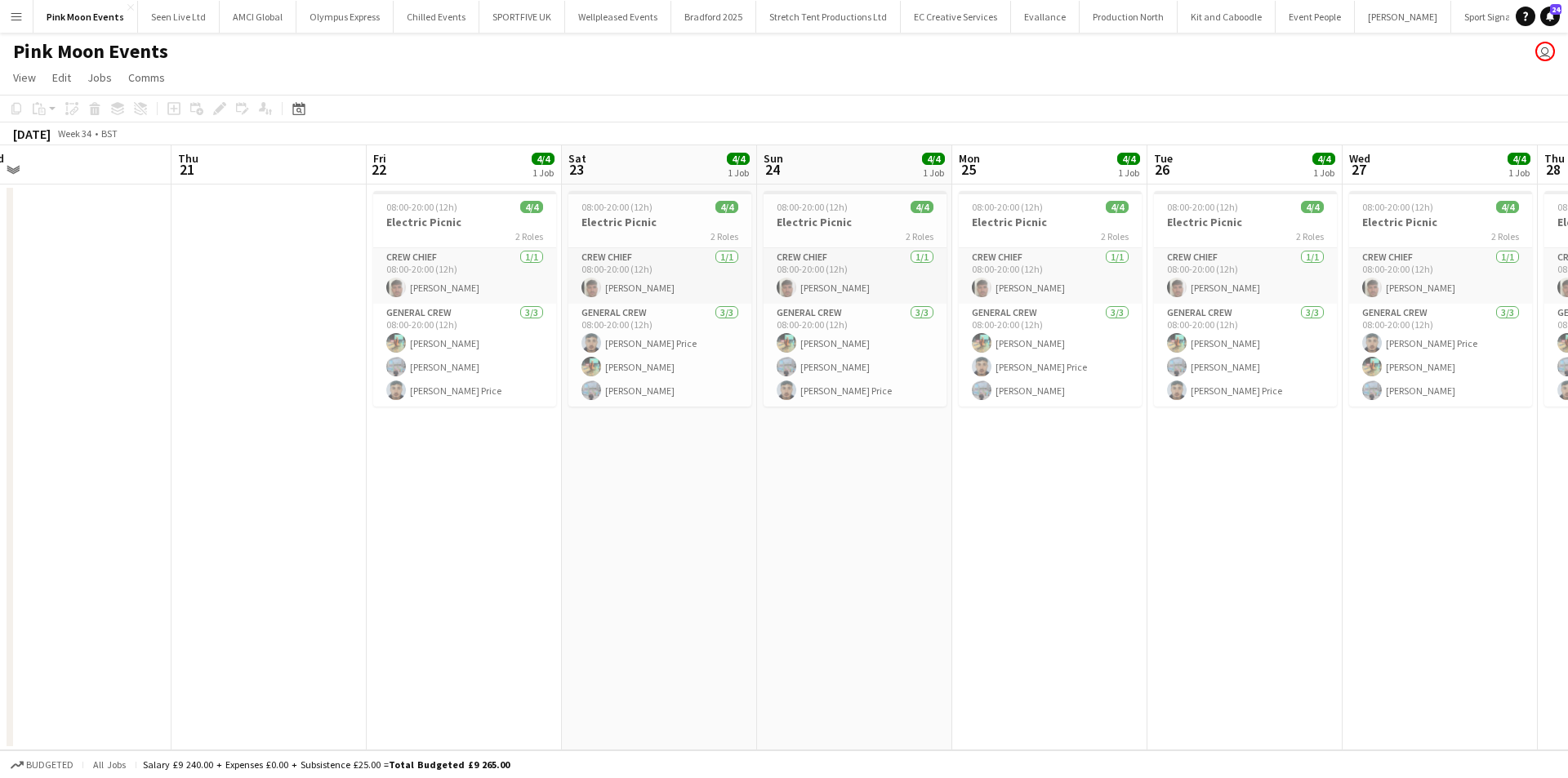
click at [593, 537] on app-calendar-viewport "Sun 17 Mon 18 Tue 19 Wed 20 Thu 21 Fri 22 4/4 1 Job Sat 23 4/4 1 Job Sun 24 4/4…" at bounding box center [784, 448] width 1568 height 605
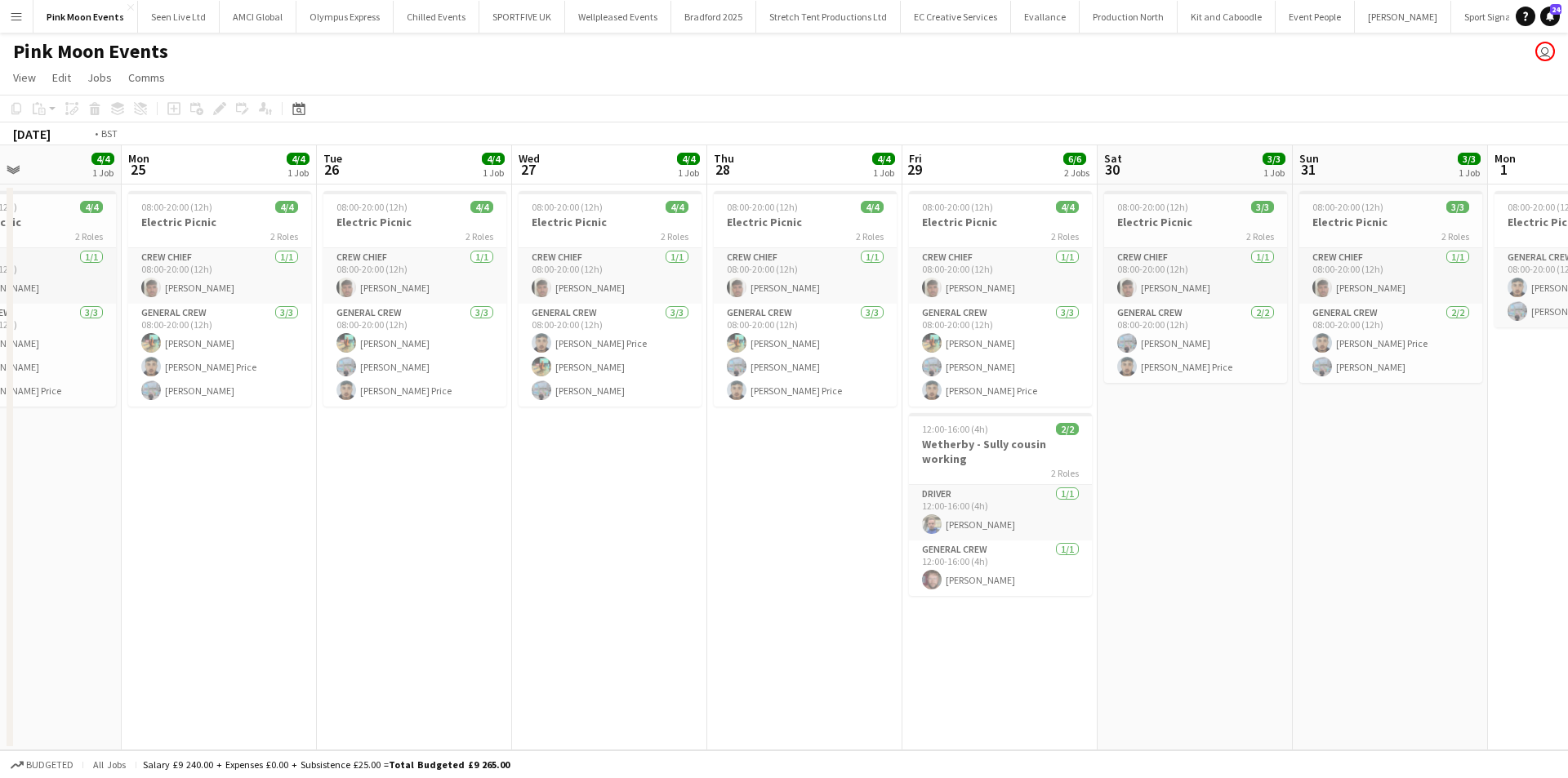
click at [649, 544] on app-calendar-viewport "Fri 22 4/4 1 Job Sat 23 4/4 1 Job Sun 24 4/4 1 Job Mon 25 4/4 1 Job Tue 26 4/4 …" at bounding box center [784, 448] width 1568 height 605
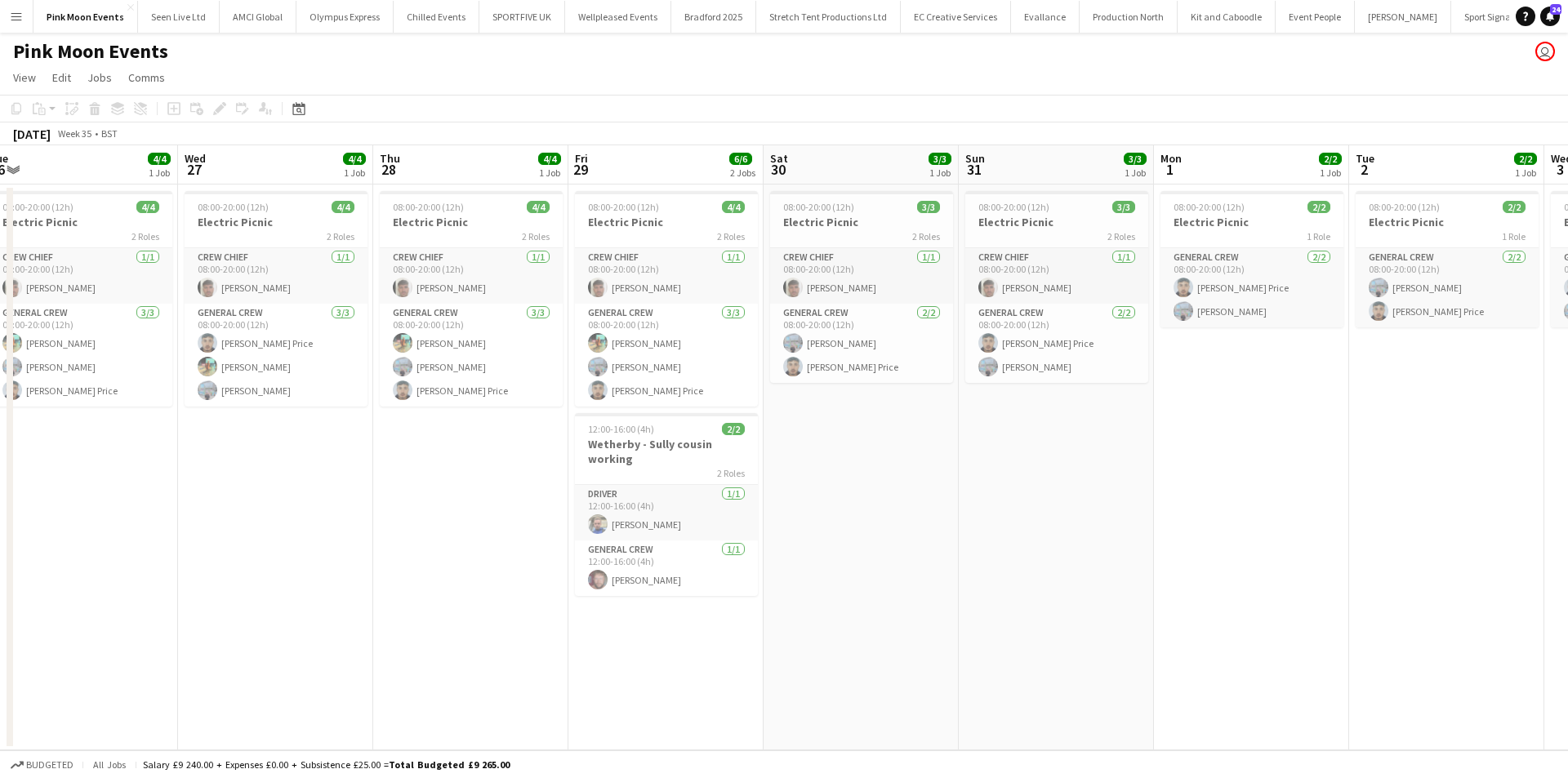
scroll to position [0, 588]
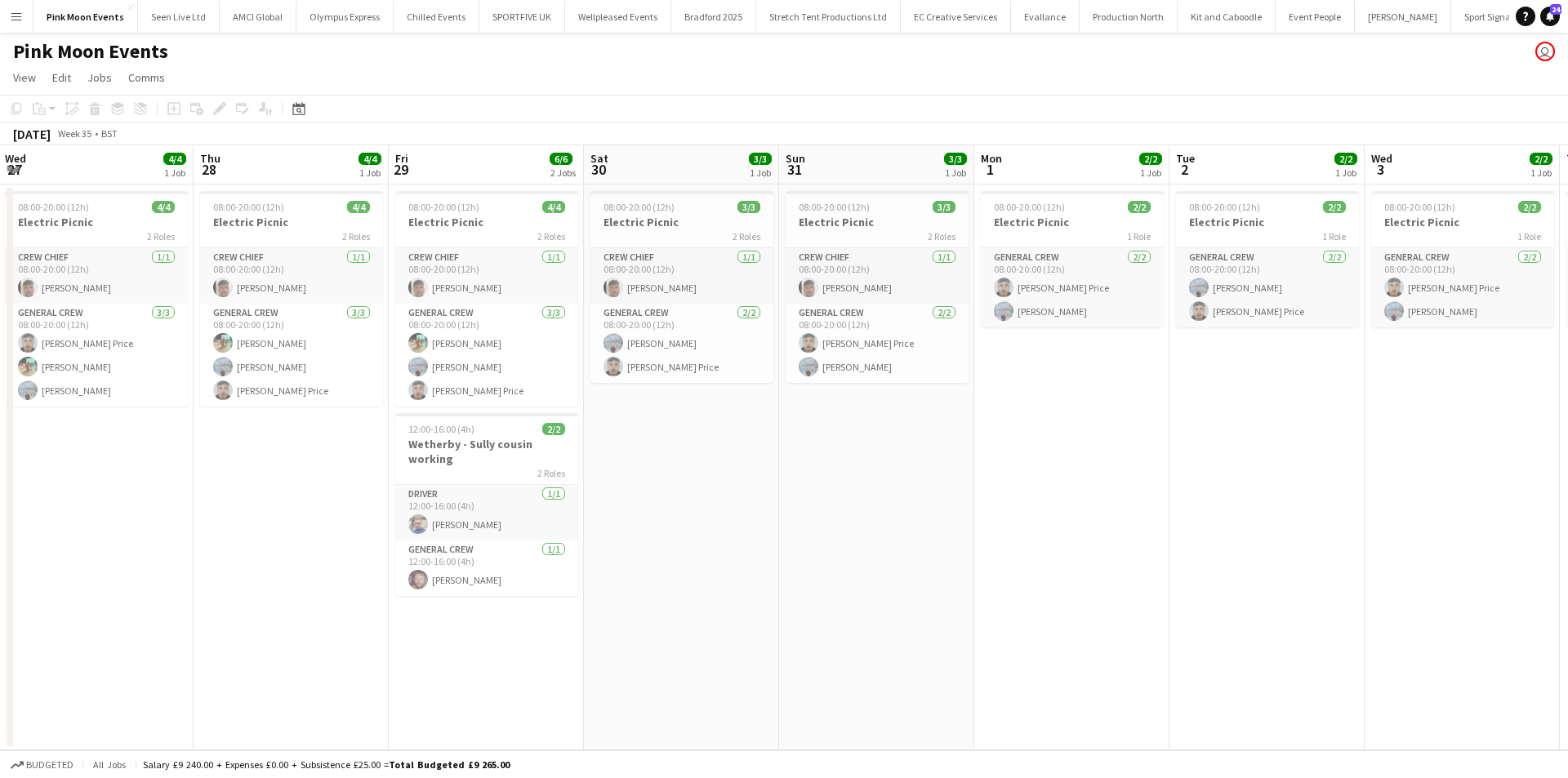
click at [681, 490] on app-calendar-viewport "Sun 24 4/4 1 Job Mon 25 4/4 1 Job Tue 26 4/4 1 Job Wed 27 4/4 1 Job Thu 28 4/4 …" at bounding box center [784, 448] width 1568 height 605
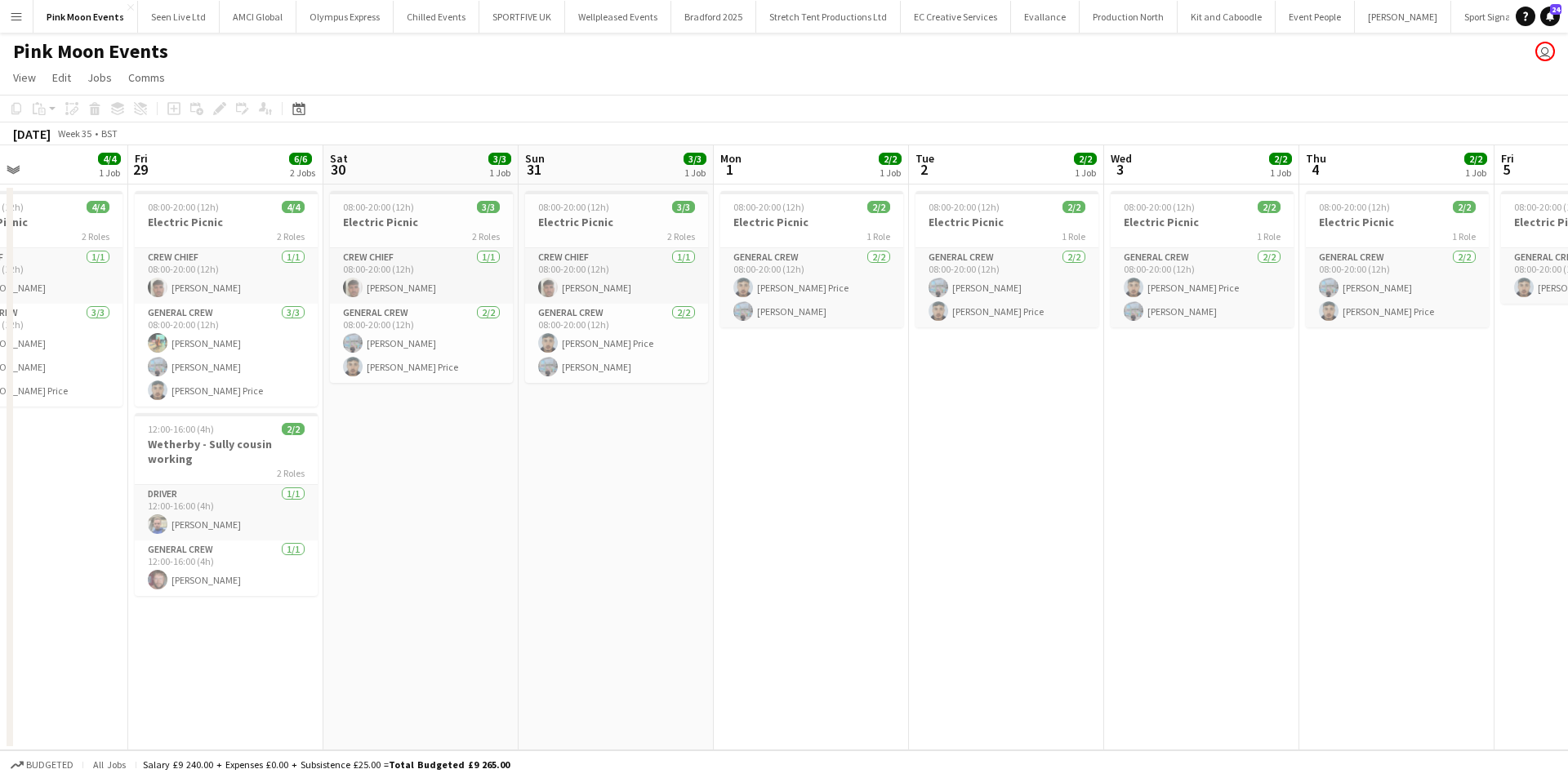
drag, startPoint x: 1098, startPoint y: 559, endPoint x: 803, endPoint y: 550, distance: 295.1
click at [797, 556] on app-calendar-viewport "Mon 25 4/4 1 Job Tue 26 4/4 1 Job Wed 27 4/4 1 Job Thu 28 4/4 1 Job Fri 29 6/6 …" at bounding box center [784, 448] width 1568 height 605
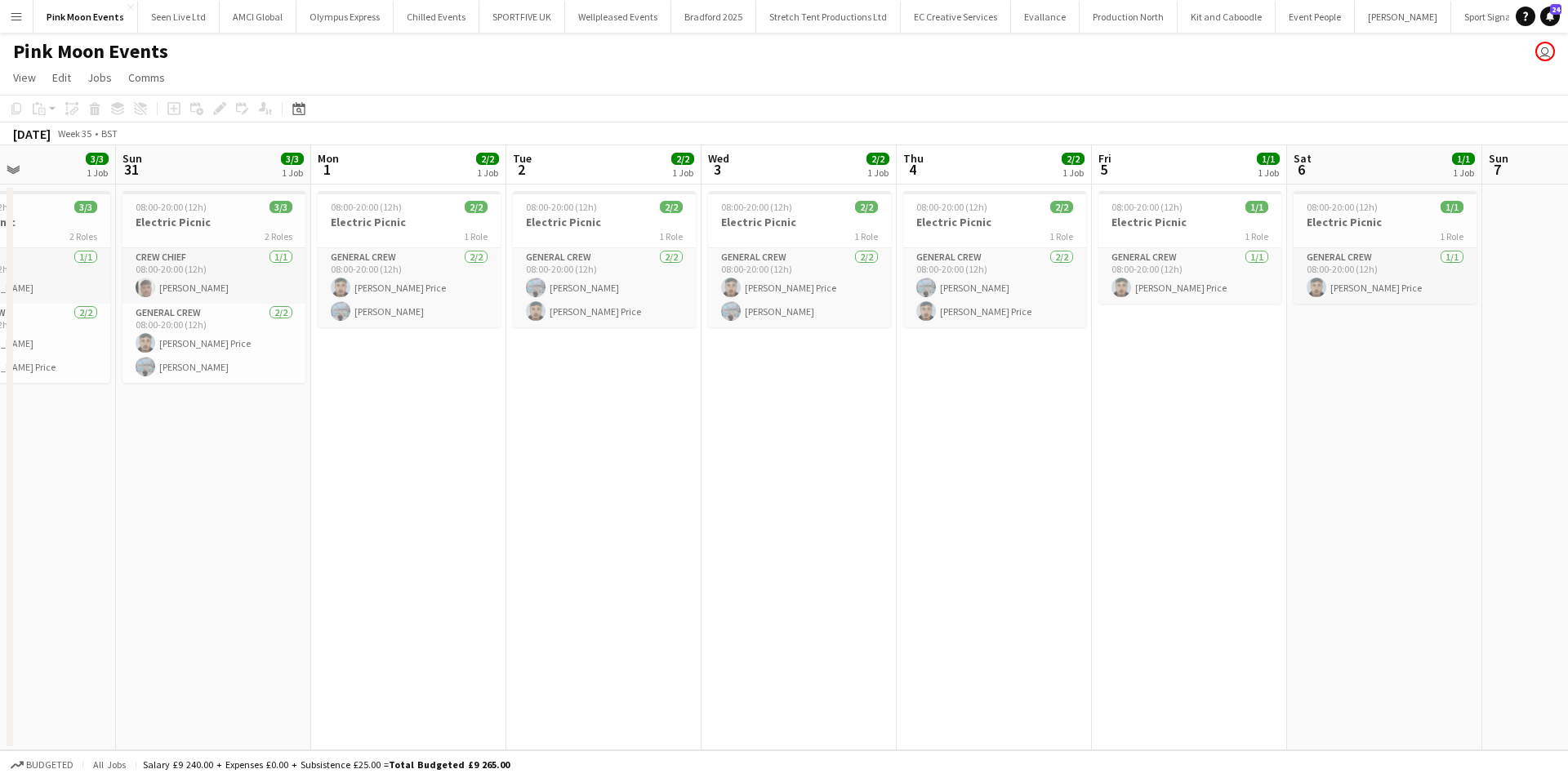
drag, startPoint x: 883, startPoint y: 523, endPoint x: 491, endPoint y: 523, distance: 392.0
click at [491, 523] on app-calendar-viewport "Wed 27 4/4 1 Job Thu 28 4/4 1 Job Fri 29 6/6 2 Jobs Sat 30 3/3 1 Job Sun 31 3/3…" at bounding box center [784, 448] width 1568 height 605
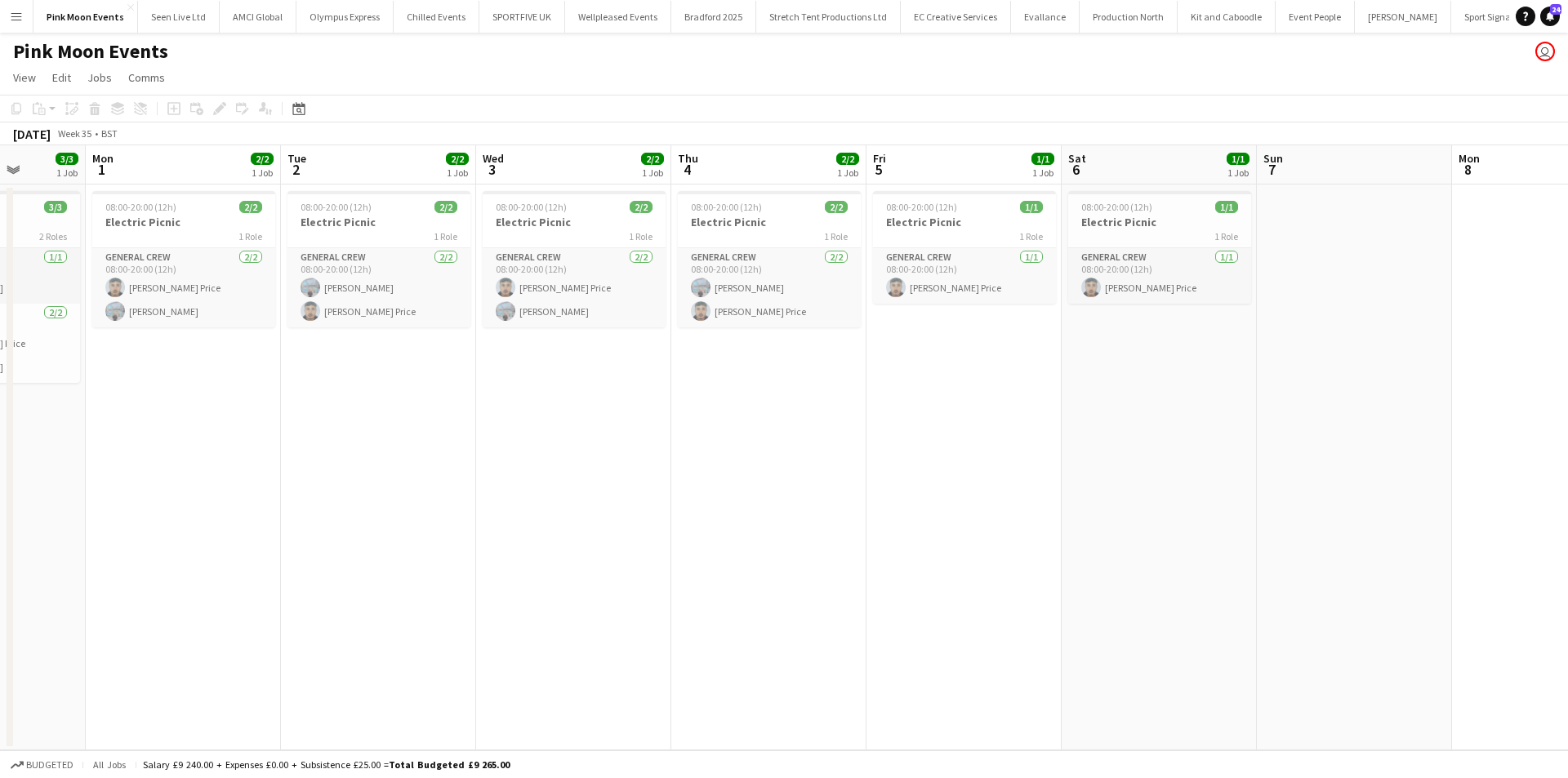
drag, startPoint x: 619, startPoint y: 489, endPoint x: 430, endPoint y: 492, distance: 189.0
click at [430, 492] on app-calendar-viewport "Fri 29 6/6 2 Jobs Sat 30 3/3 1 Job Sun 31 3/3 1 Job Mon 1 2/2 1 Job Tue 2 2/2 1…" at bounding box center [784, 448] width 1568 height 605
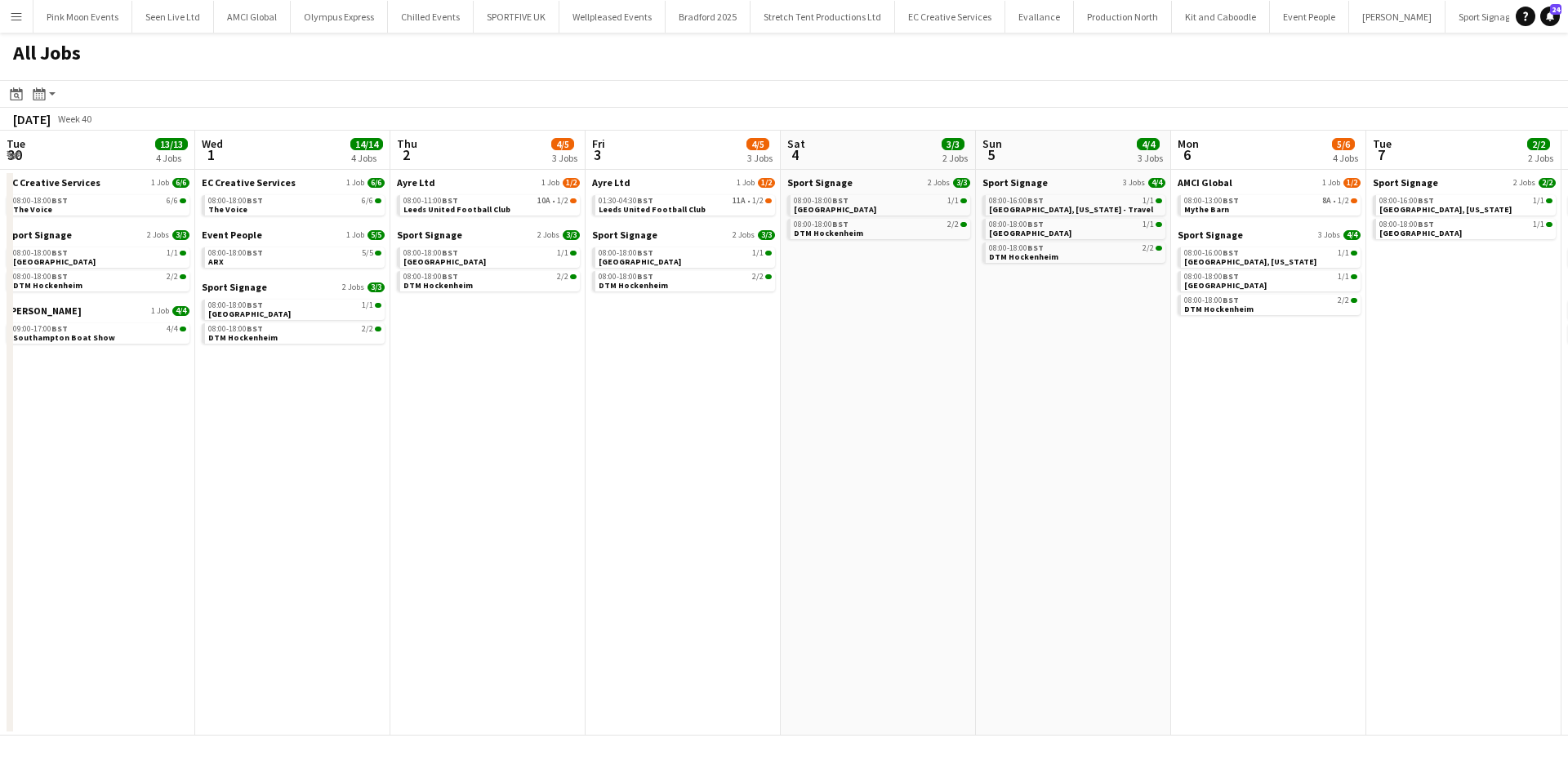
scroll to position [0, 627]
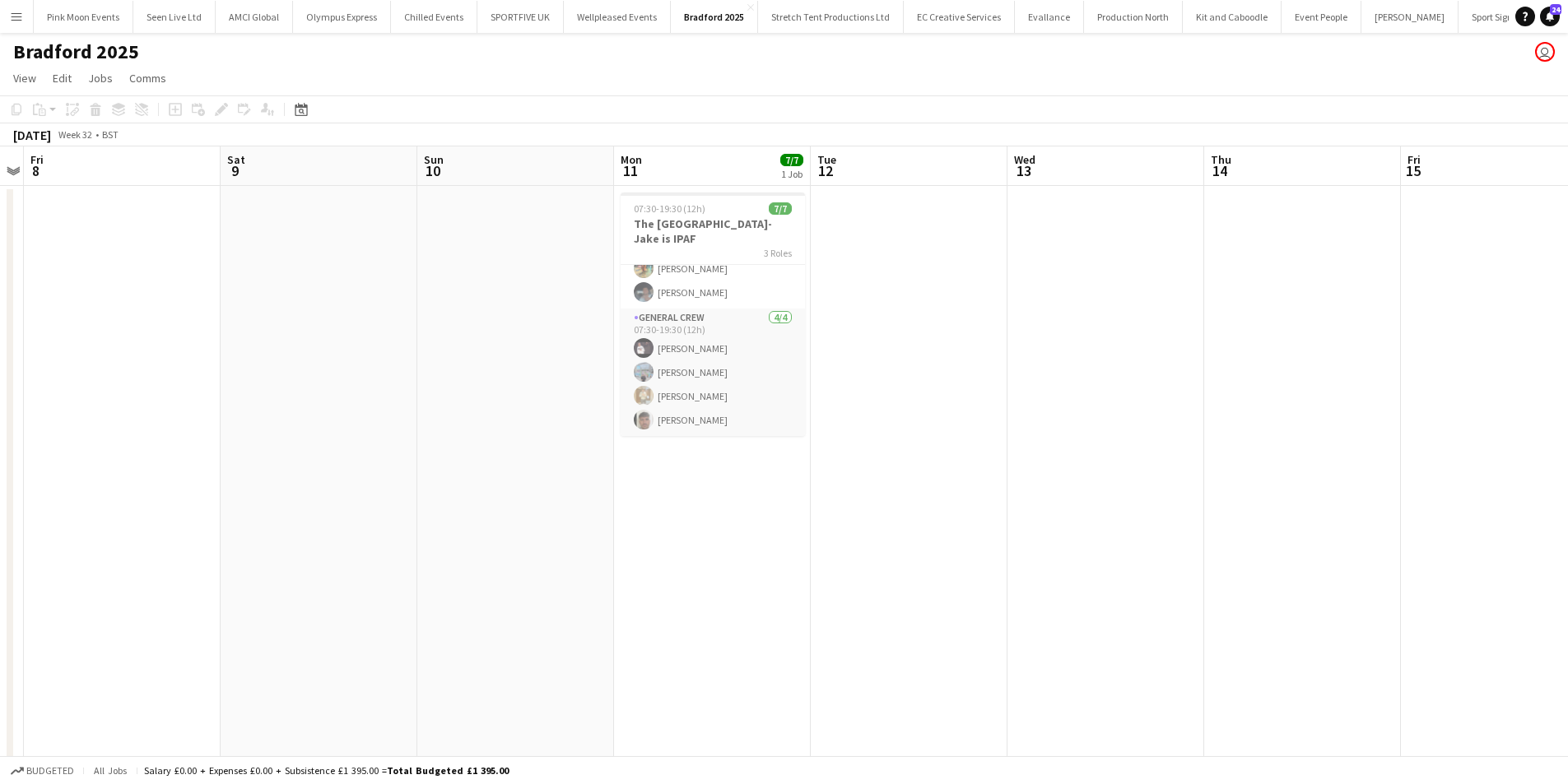
scroll to position [0, 464]
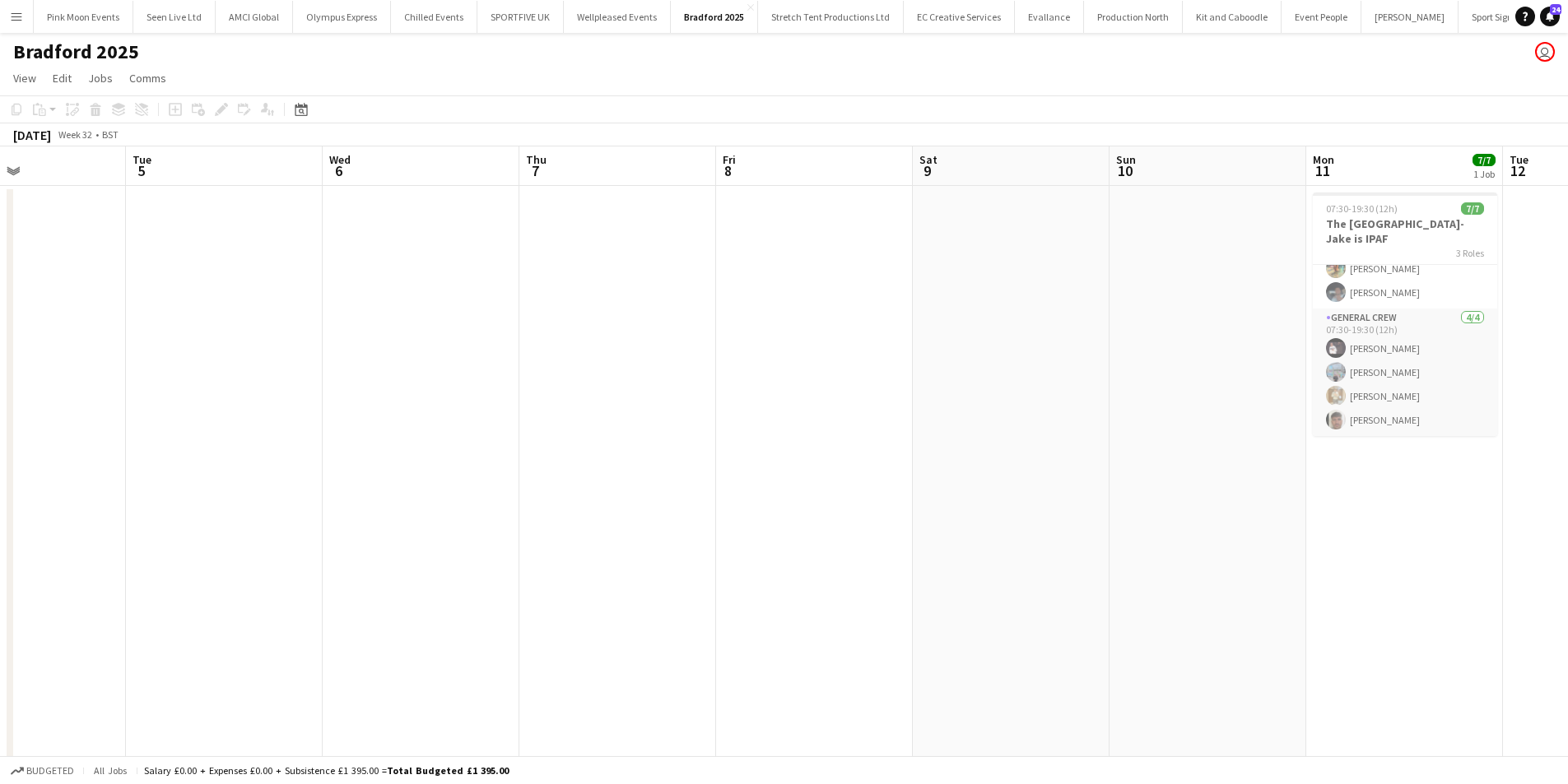
drag, startPoint x: 720, startPoint y: 517, endPoint x: 1211, endPoint y: 517, distance: 491.0
click at [1211, 517] on app-calendar-viewport "Sat 2 6/6 1 Job Sun 3 6/6 1 Job Mon 4 Tue 5 Wed 6 Thu 7 Fri 8 Sat 9 Sun 10 Mon …" at bounding box center [784, 567] width 1568 height 841
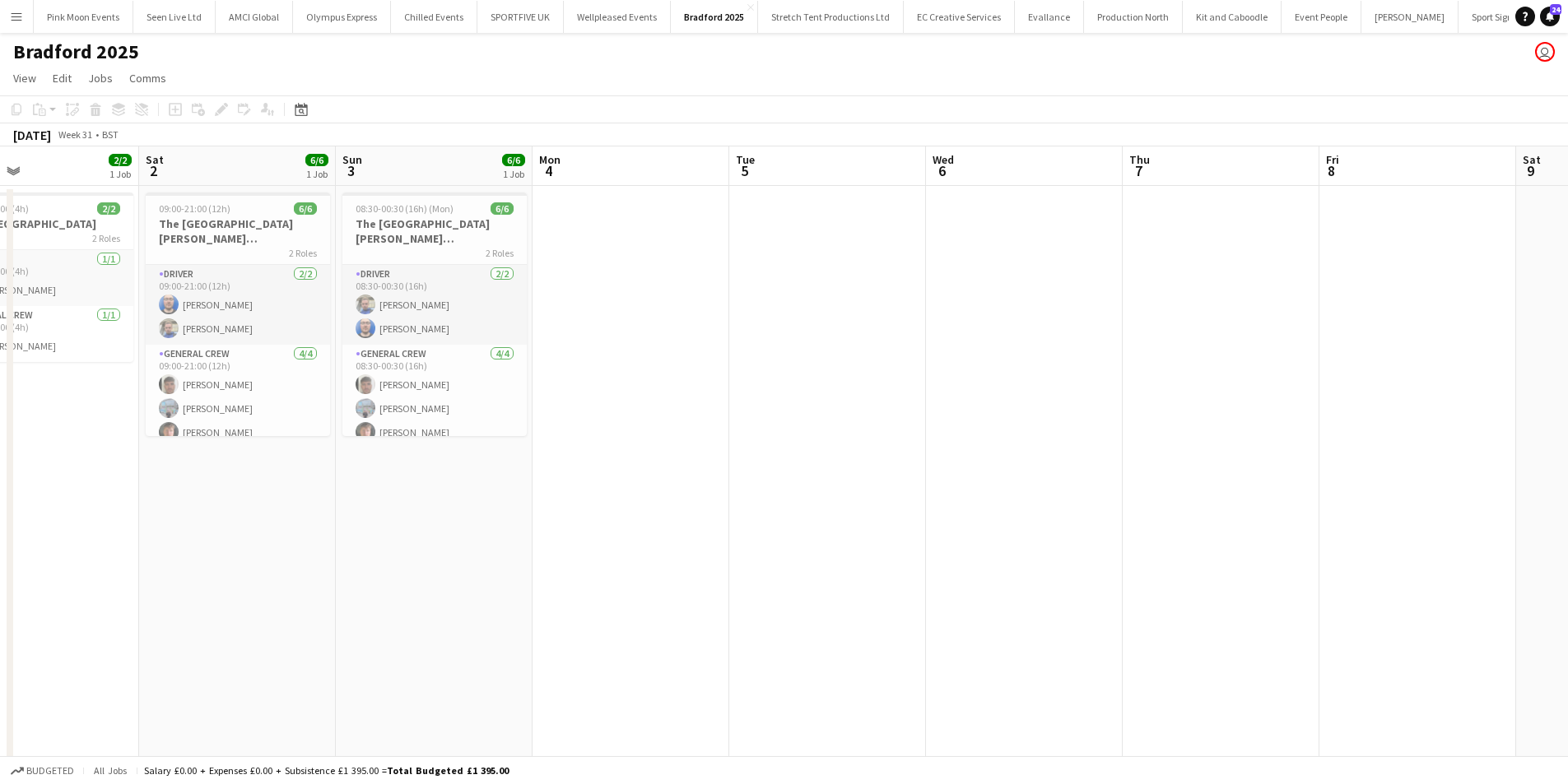
click at [1243, 404] on app-calendar-viewport "Wed 30 Thu 31 Fri 1 2/2 1 Job Sat 2 6/6 1 Job Sun 3 6/6 1 Job Mon 4 Tue 5 Wed 6…" at bounding box center [784, 567] width 1568 height 841
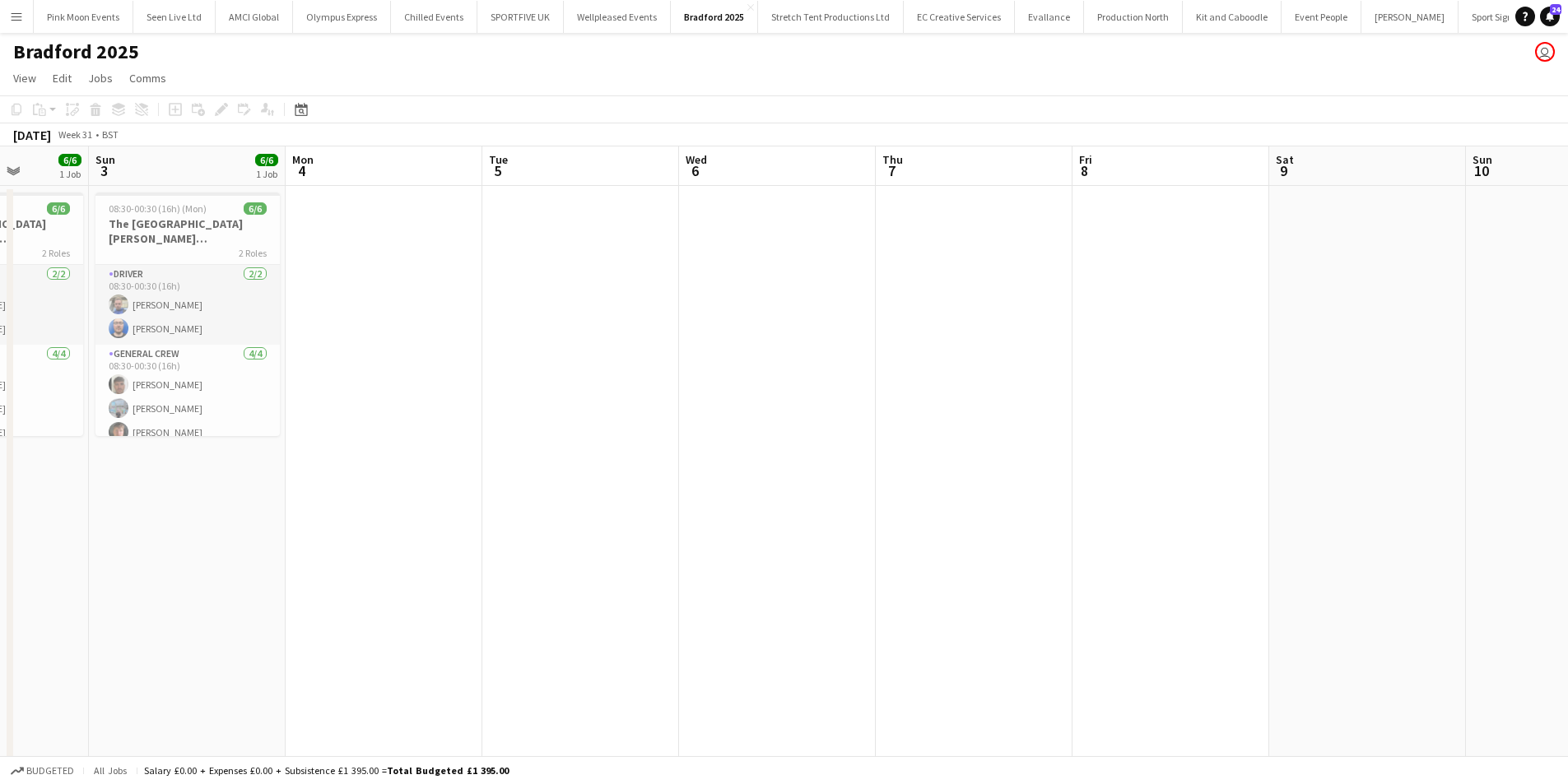
drag, startPoint x: 488, startPoint y: 493, endPoint x: 12, endPoint y: 498, distance: 476.0
click at [0, 498] on app-calendar-viewport "Wed 30 Thu 31 Fri 1 2/2 1 Job Sat 2 6/6 1 Job Sun 3 6/6 1 Job Mon 4 Tue 5 Wed 6…" at bounding box center [784, 567] width 1568 height 841
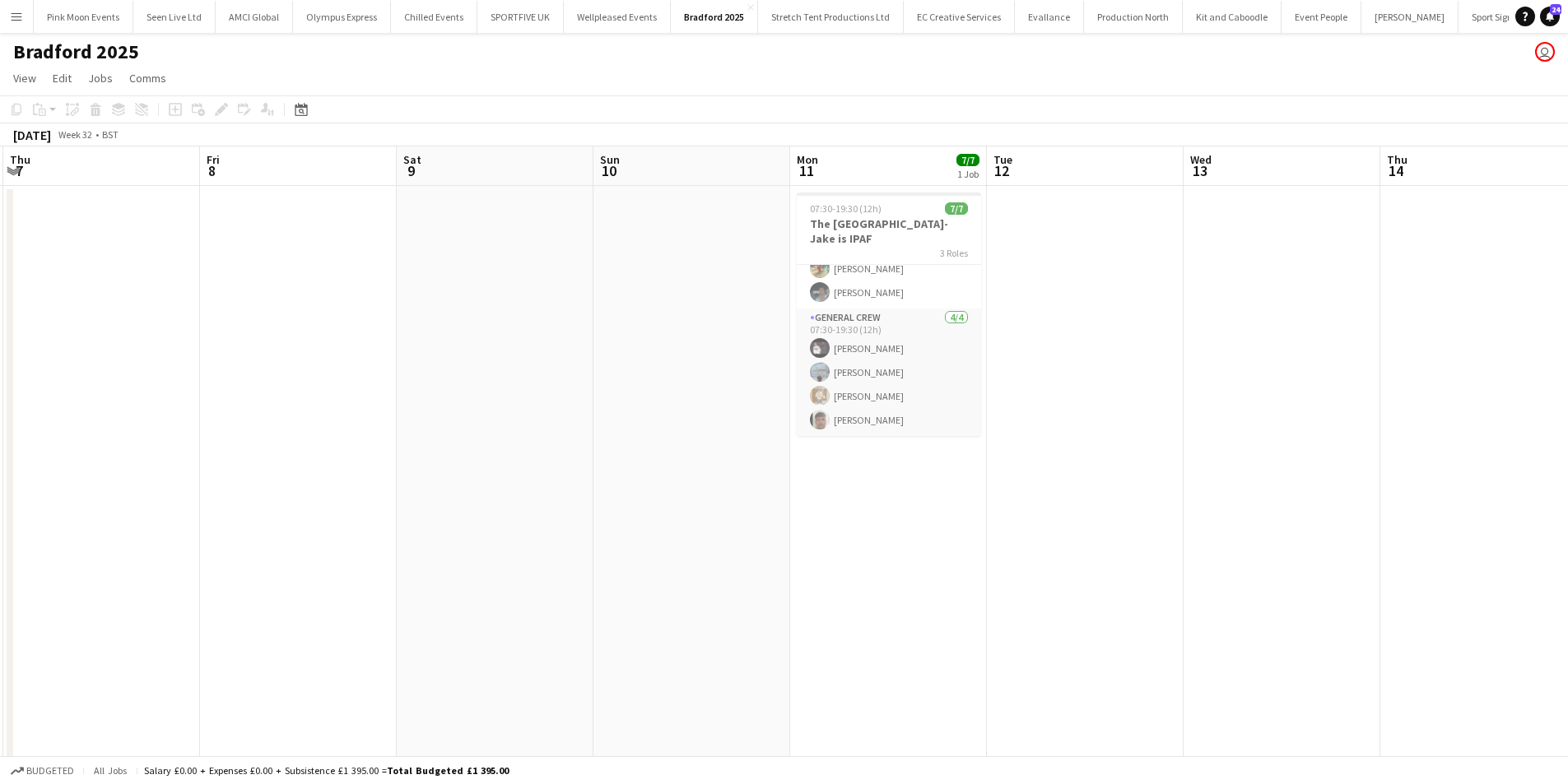
drag, startPoint x: 910, startPoint y: 514, endPoint x: 273, endPoint y: 585, distance: 640.9
click at [256, 584] on app-calendar-viewport "Sun 3 6/6 1 Job Mon 4 Tue 5 Wed 6 Thu 7 Fri 8 Sat 9 Sun 10 Mon 11 7/7 1 Job Tue…" at bounding box center [784, 567] width 1568 height 841
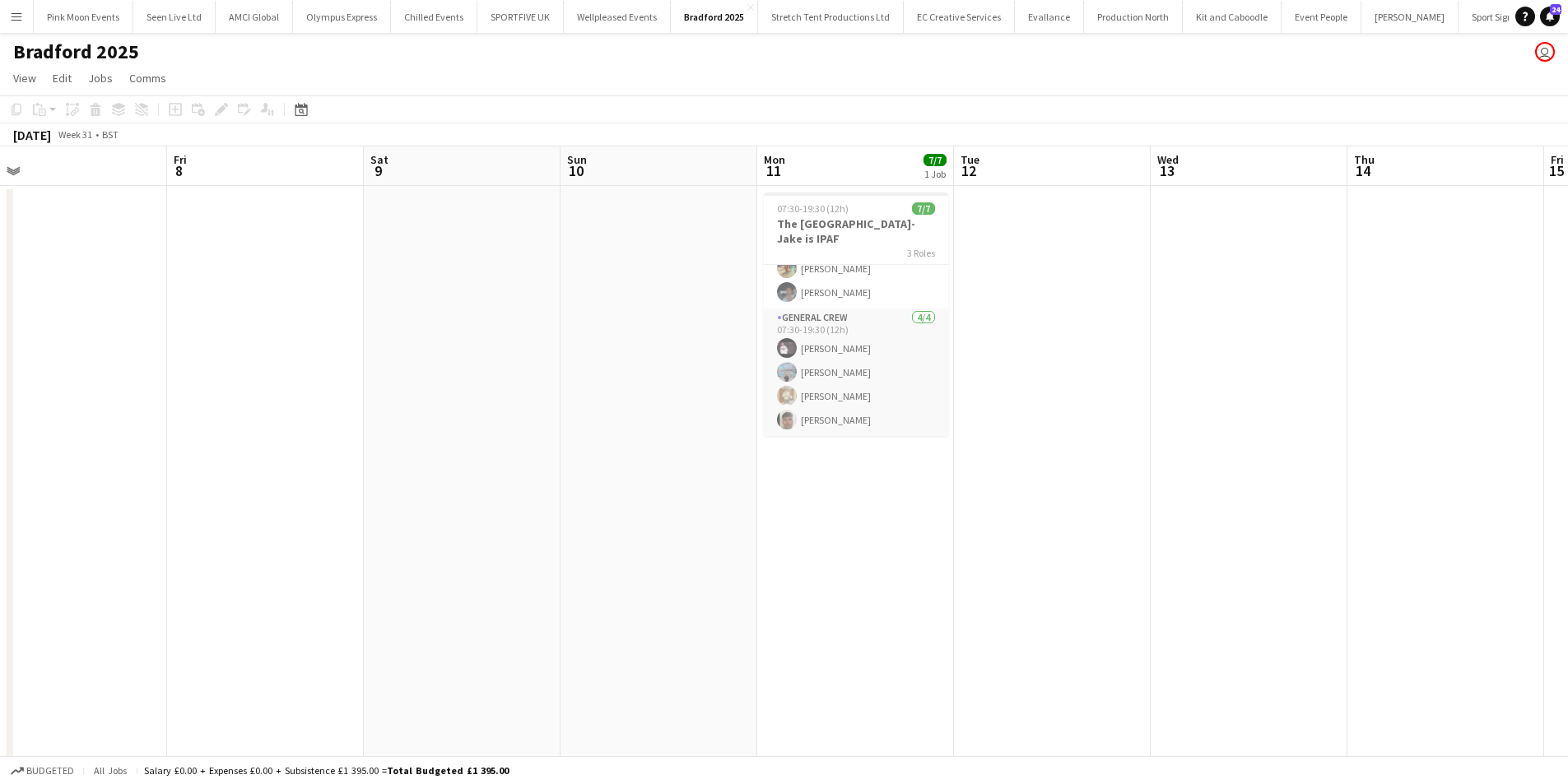
drag, startPoint x: 990, startPoint y: 540, endPoint x: 364, endPoint y: 608, distance: 629.7
click at [364, 608] on app-calendar-viewport "Tue 5 Wed 6 Thu 7 Fri 8 Sat 9 Sun 10 Mon 11 7/7 1 Job Tue 12 Wed 13 Thu 14 Fri …" at bounding box center [784, 567] width 1568 height 841
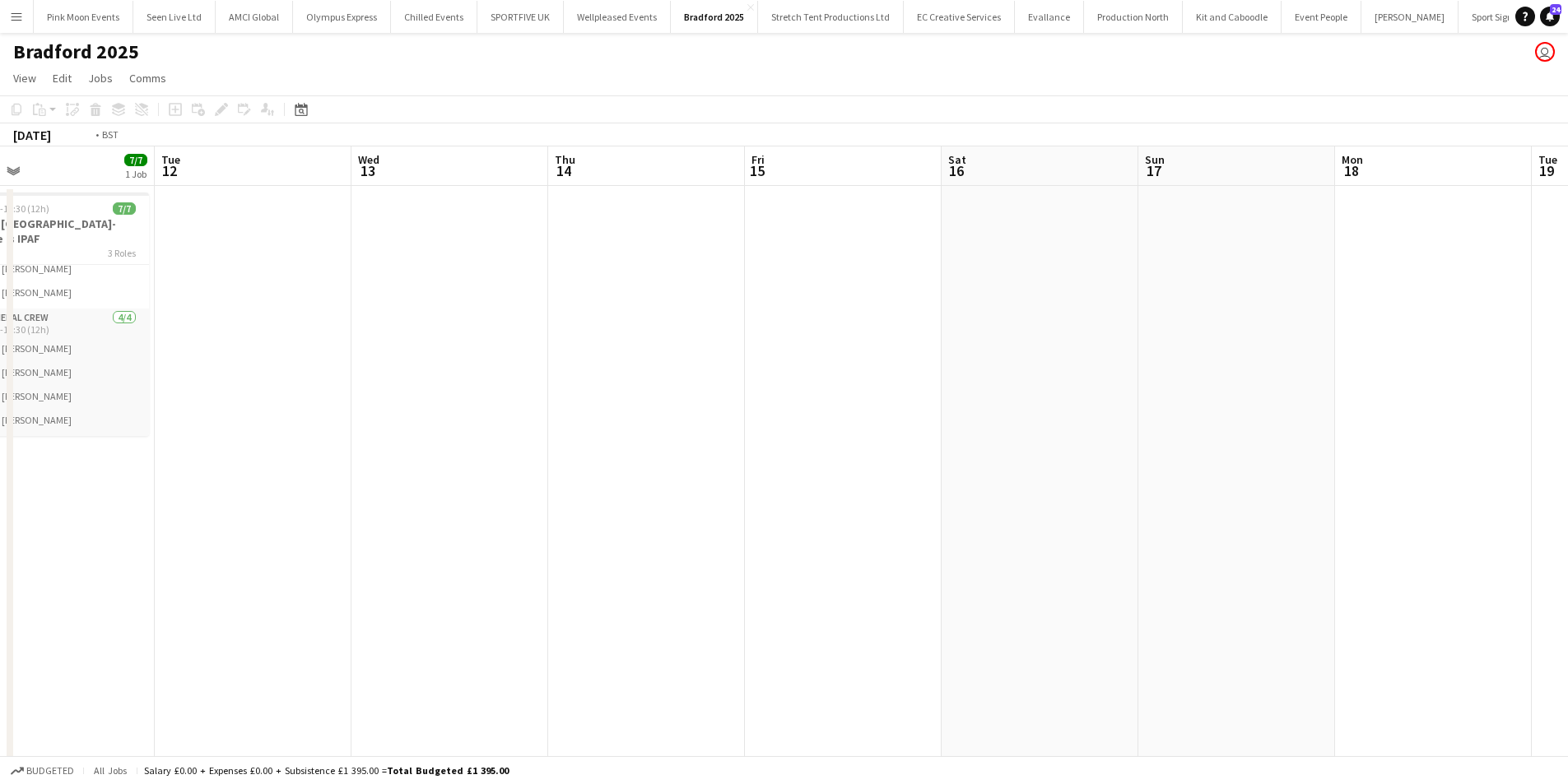
drag, startPoint x: 875, startPoint y: 589, endPoint x: 214, endPoint y: 610, distance: 661.3
click at [214, 610] on app-calendar-viewport "Fri 8 Sat 9 Sun 10 Mon 11 7/7 1 Job Tue 12 Wed 13 Thu 14 Fri 15 Sat 16 Sun 17 M…" at bounding box center [784, 567] width 1568 height 841
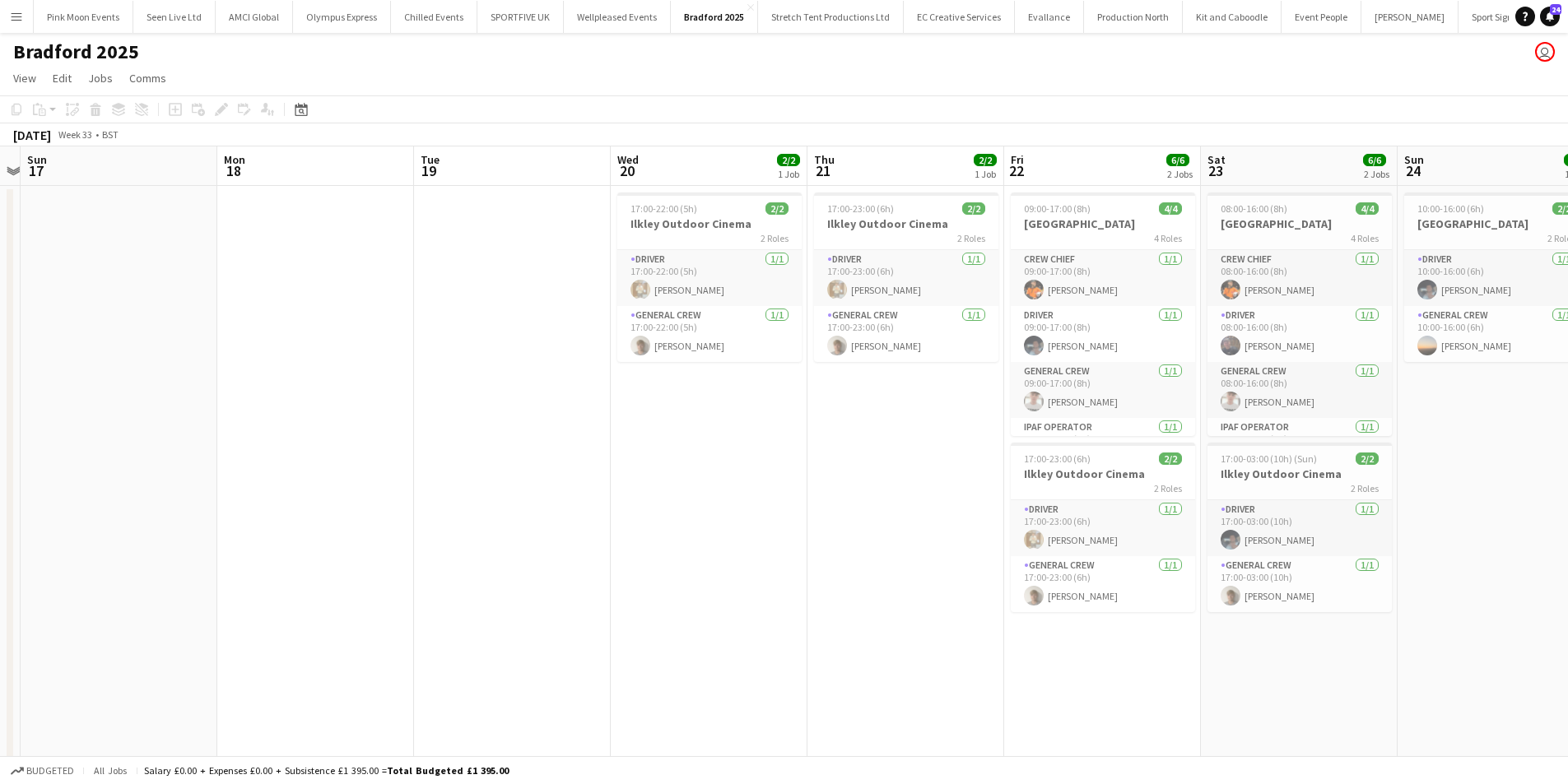
drag, startPoint x: 370, startPoint y: 609, endPoint x: 256, endPoint y: 616, distance: 114.2
click at [256, 616] on app-calendar-viewport "Wed 13 Thu 14 Fri 15 Sat 16 Sun 17 Mon 18 Tue 19 Wed 20 2/2 1 Job Thu 21 2/2 1 …" at bounding box center [784, 567] width 1568 height 841
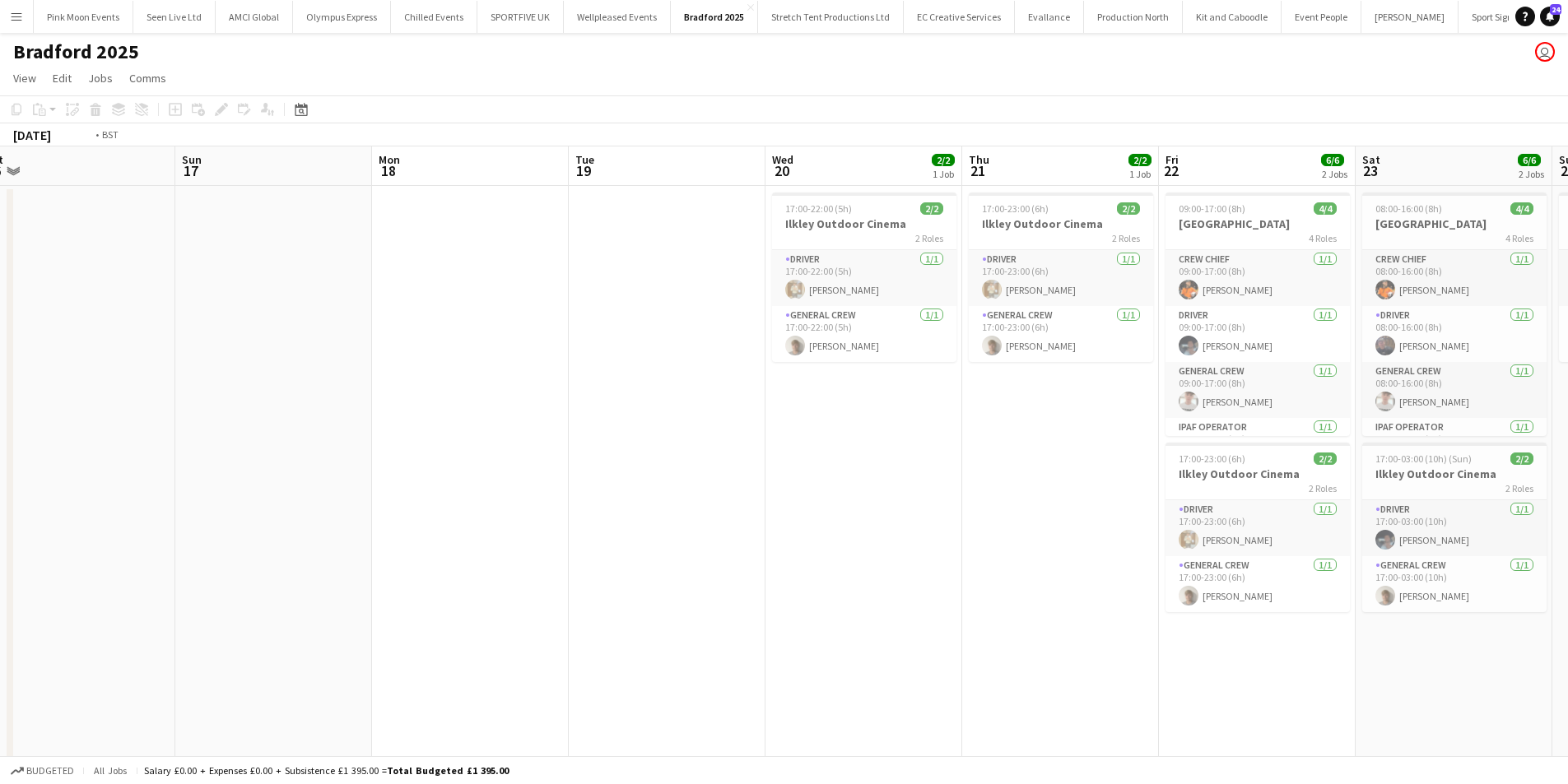
drag, startPoint x: 498, startPoint y: 615, endPoint x: 469, endPoint y: 616, distance: 29.0
click at [469, 616] on app-calendar-viewport "Wed 13 Thu 14 Fri 15 Sat 16 Sun 17 Mon 18 Tue 19 Wed 20 2/2 1 Job Thu 21 2/2 1 …" at bounding box center [784, 567] width 1568 height 841
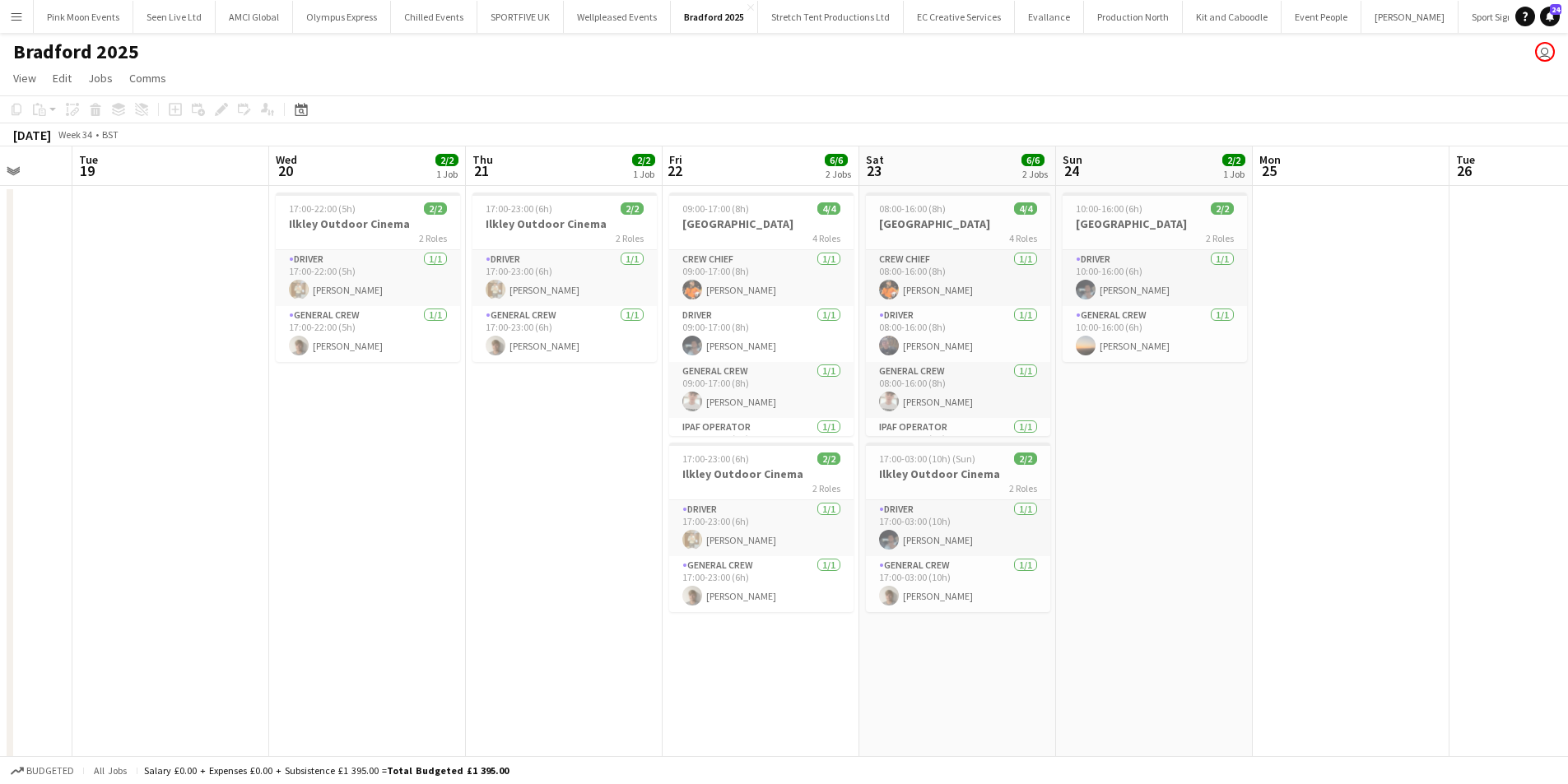
scroll to position [0, 807]
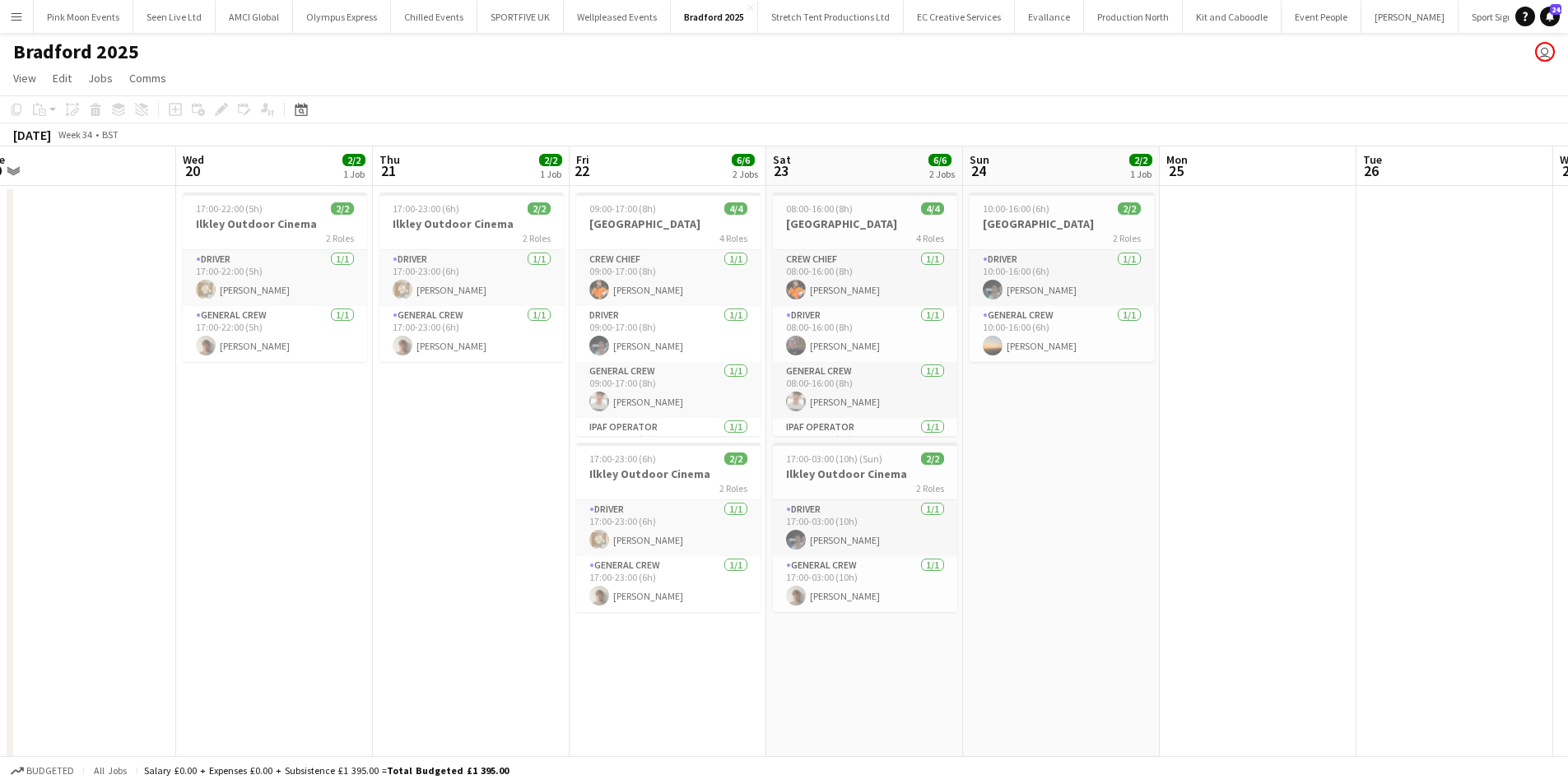
drag, startPoint x: 663, startPoint y: 604, endPoint x: 476, endPoint y: 608, distance: 187.0
click at [476, 608] on app-calendar-viewport "Fri 15 Sat 16 Sun 17 Mon 18 Tue 19 Wed 20 2/2 1 Job Thu 21 2/2 1 Job Fri 22 6/6…" at bounding box center [784, 567] width 1568 height 841
